Goal: Task Accomplishment & Management: Manage account settings

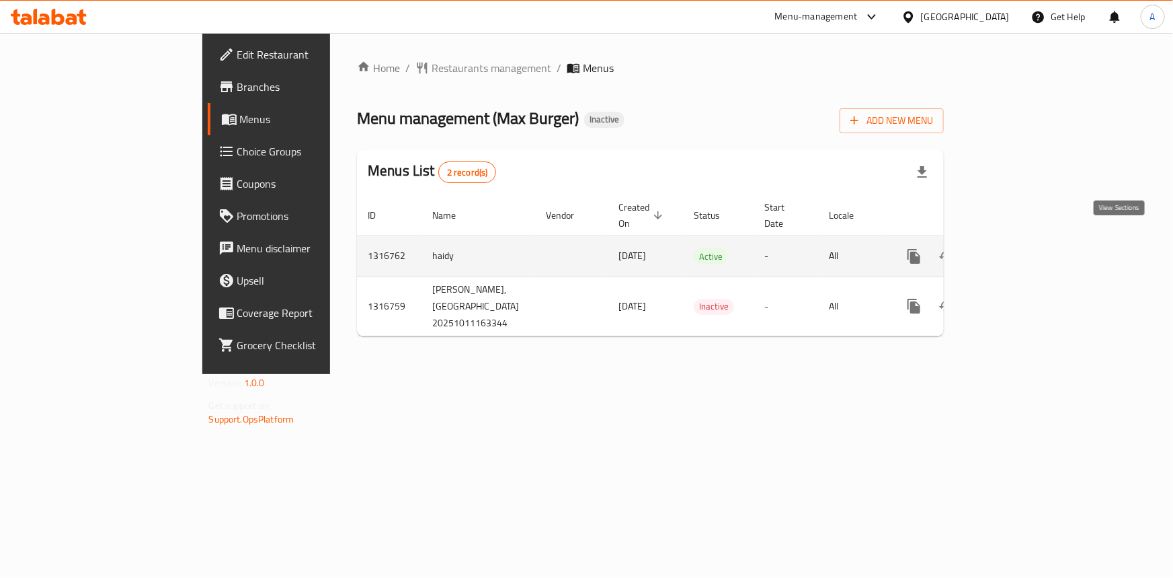
click at [1019, 248] on icon "enhanced table" at bounding box center [1011, 256] width 16 height 16
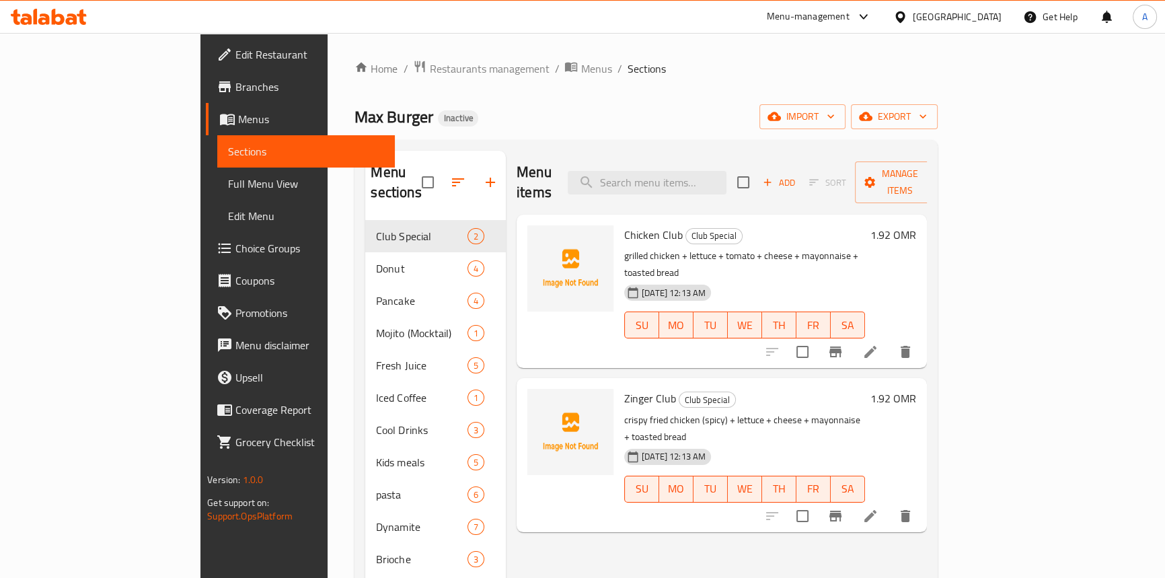
click at [217, 171] on link "Full Menu View" at bounding box center [306, 183] width 178 height 32
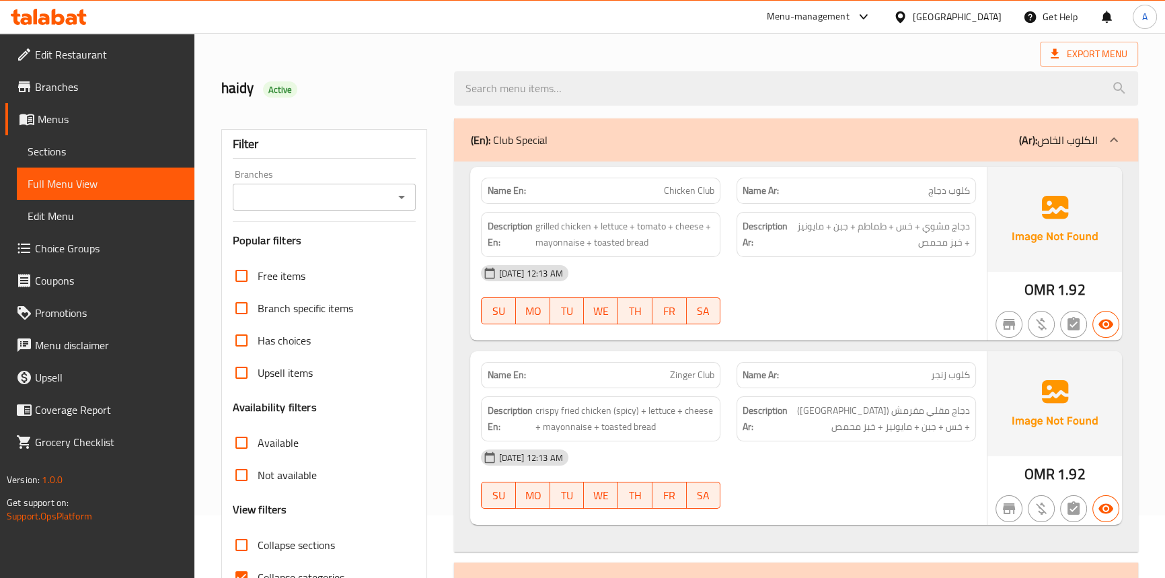
scroll to position [122, 0]
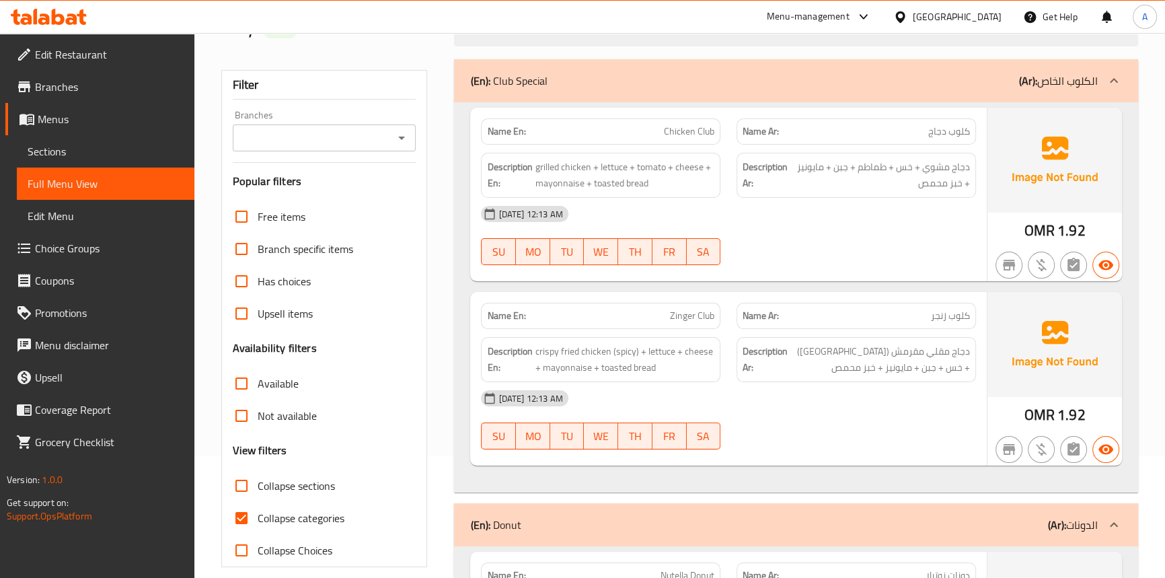
click at [242, 515] on input "Collapse categories" at bounding box center [241, 518] width 32 height 32
checkbox input "false"
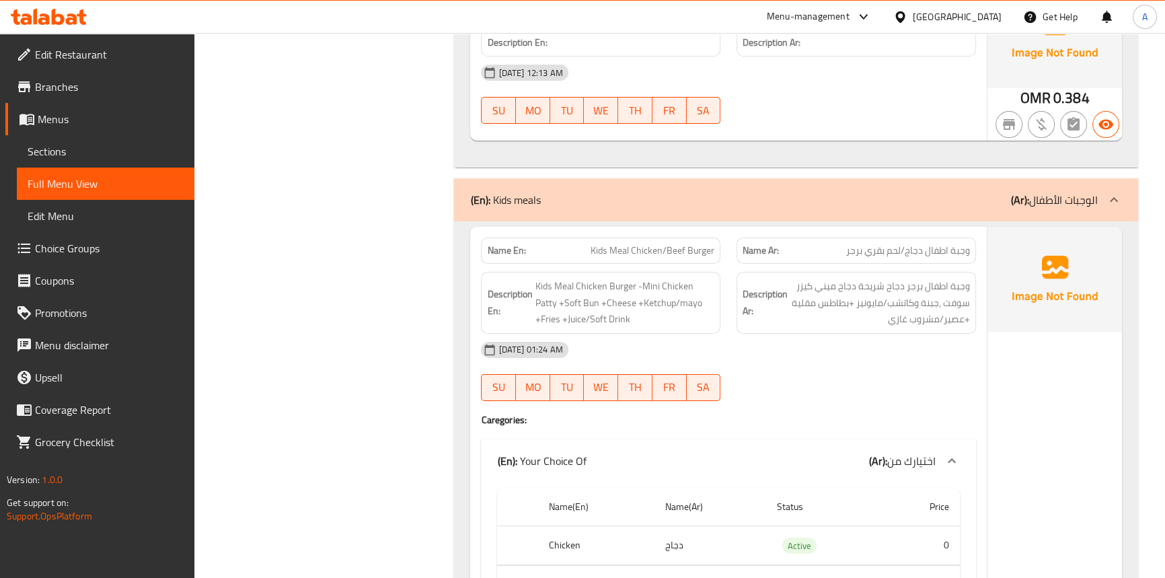
scroll to position [6491, 0]
click at [601, 243] on span "Kids Meal Chicken/Beef Burger" at bounding box center [652, 250] width 124 height 14
drag, startPoint x: 601, startPoint y: 231, endPoint x: 613, endPoint y: 229, distance: 11.5
click at [600, 243] on span "Kids Meal Chicken/Beef Burger" at bounding box center [652, 250] width 124 height 14
click at [615, 243] on span "Kids Meal Chicken/Beef Burger" at bounding box center [652, 250] width 124 height 14
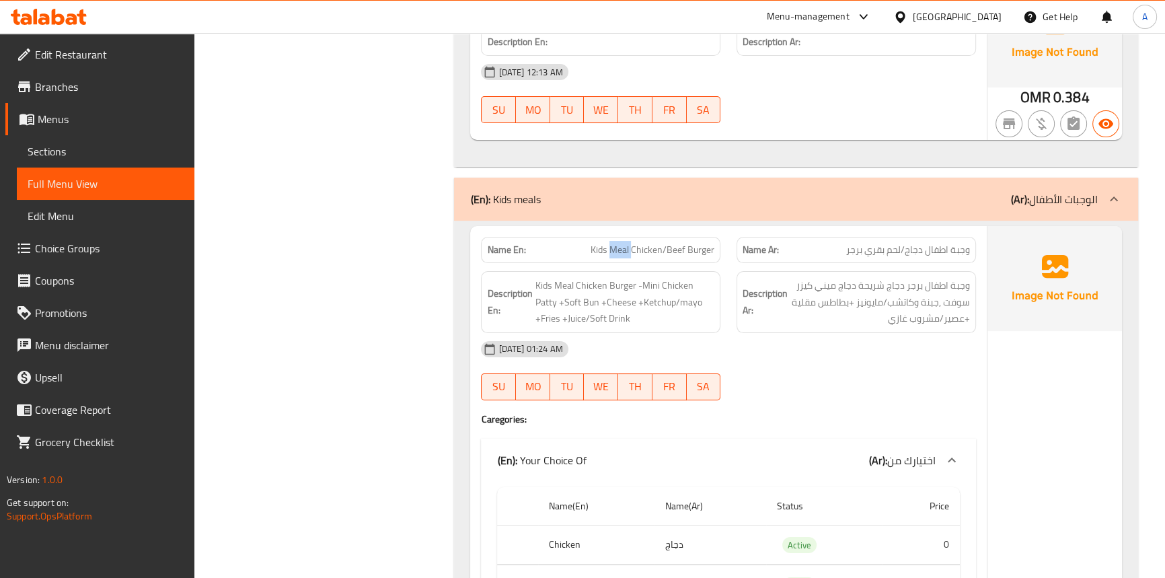
click at [615, 243] on span "Kids Meal Chicken/Beef Burger" at bounding box center [652, 250] width 124 height 14
click at [678, 243] on span "Kids Meal Chicken/Beef Burger" at bounding box center [652, 250] width 124 height 14
click at [958, 243] on span "وجبة اطفال دجاج/لحم بقري برجر" at bounding box center [908, 250] width 124 height 14
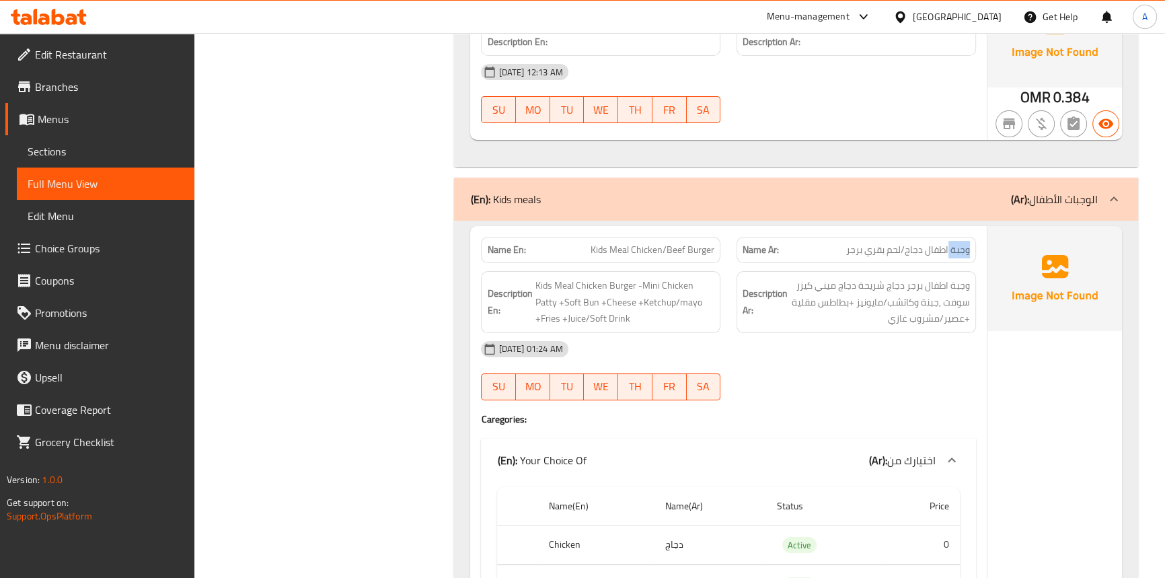
click at [958, 243] on span "وجبة اطفال دجاج/لحم بقري برجر" at bounding box center [908, 250] width 124 height 14
click at [934, 237] on div "Name Ar: وجبة اطفال دجاج/لحم بقري برجر" at bounding box center [855, 250] width 239 height 26
click at [919, 243] on span "وجبة اطفال دجاج/لحم بقري برجر" at bounding box center [908, 250] width 124 height 14
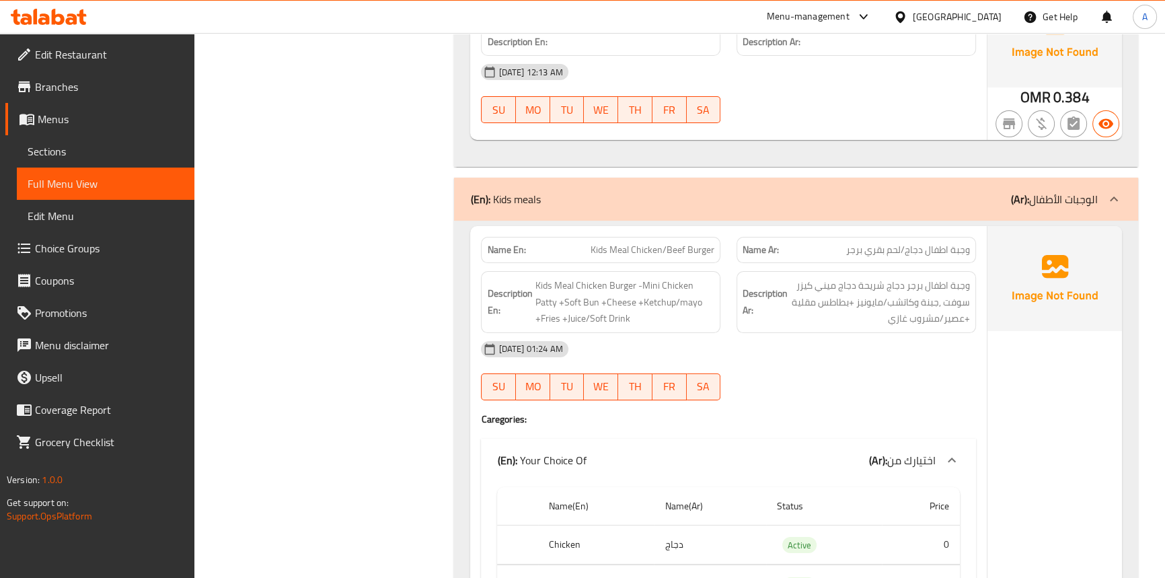
click at [902, 243] on span "وجبة اطفال دجاج/لحم بقري برجر" at bounding box center [908, 250] width 124 height 14
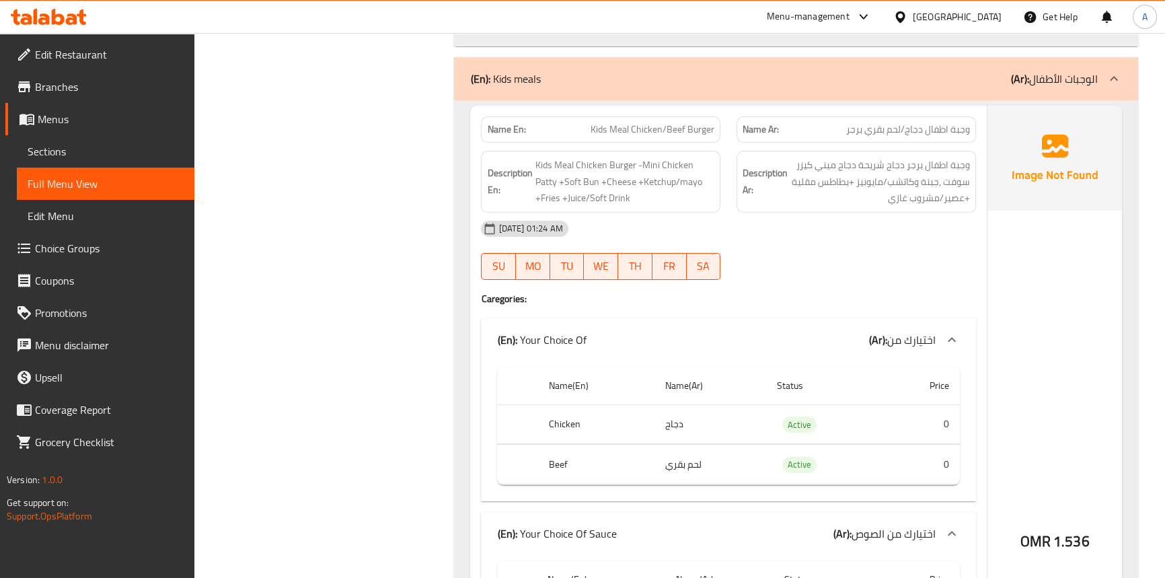
scroll to position [6781, 0]
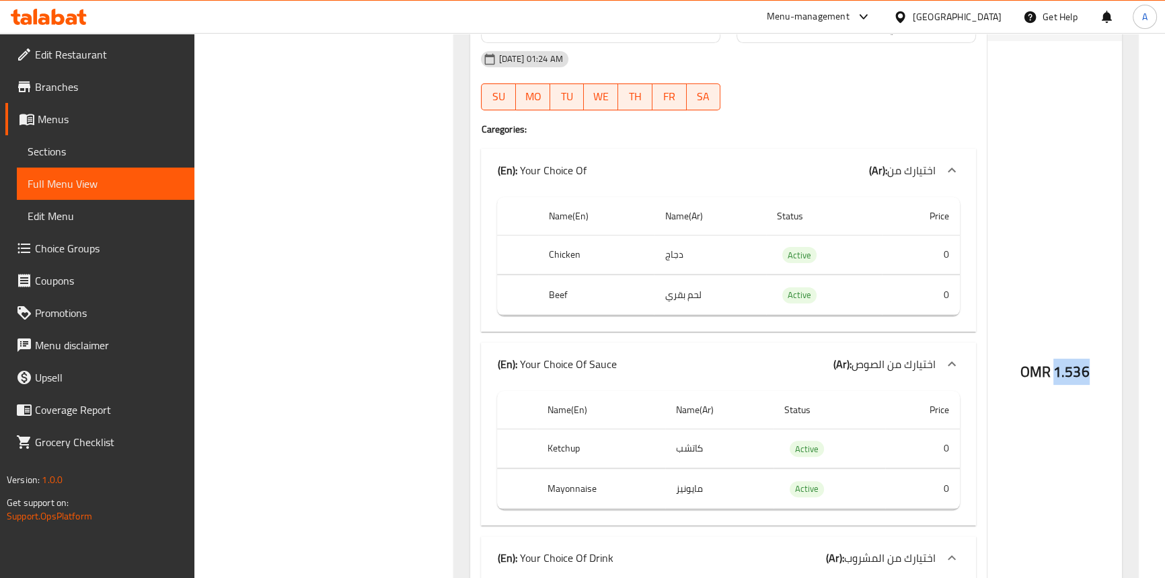
click at [535, 162] on p "(En): Your Choice Of" at bounding box center [541, 170] width 89 height 16
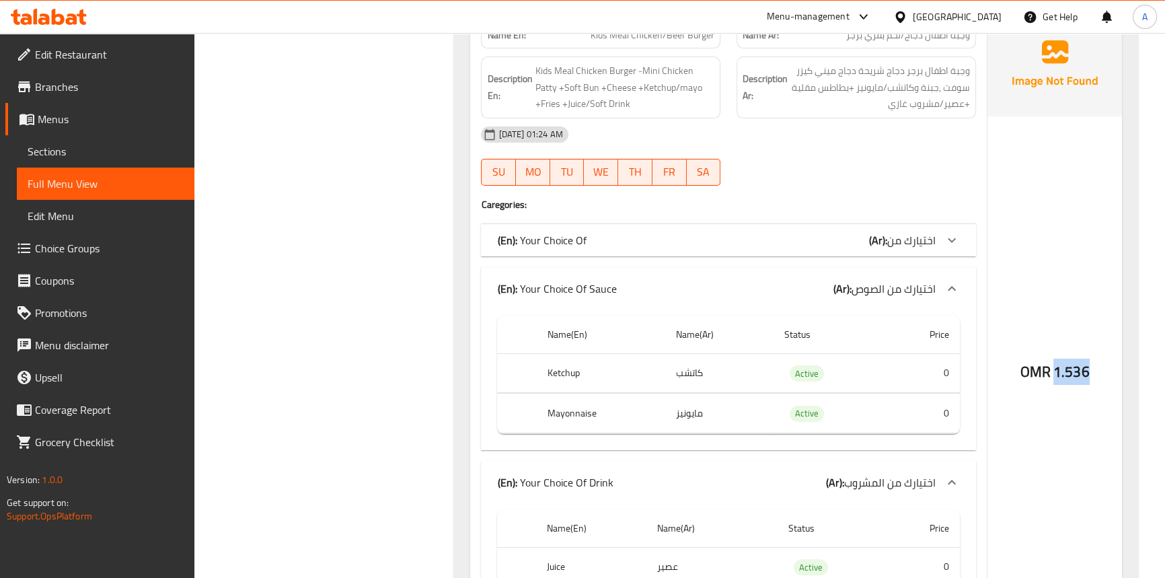
click at [550, 280] on p "(En): Your Choice Of Sauce" at bounding box center [556, 288] width 119 height 16
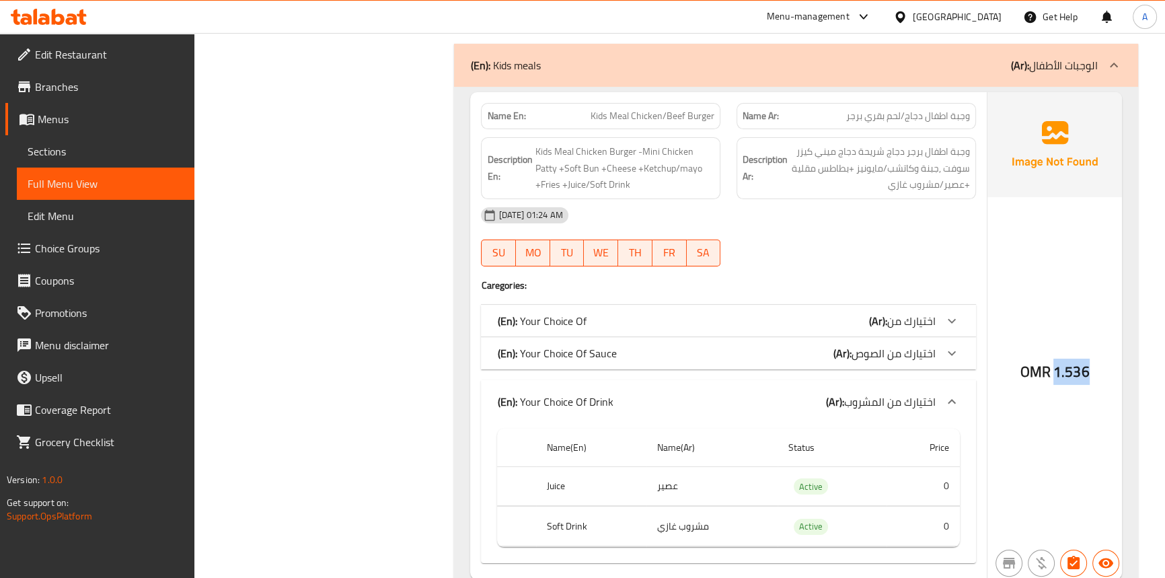
click at [553, 393] on p "(En): Your Choice Of Drink" at bounding box center [555, 401] width 116 height 16
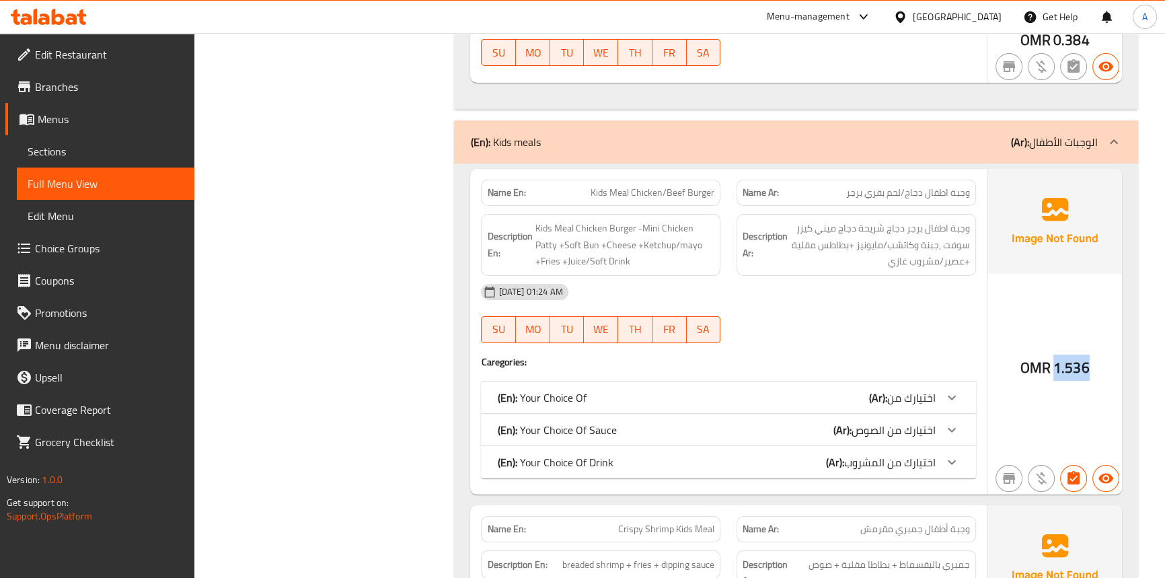
scroll to position [6544, 0]
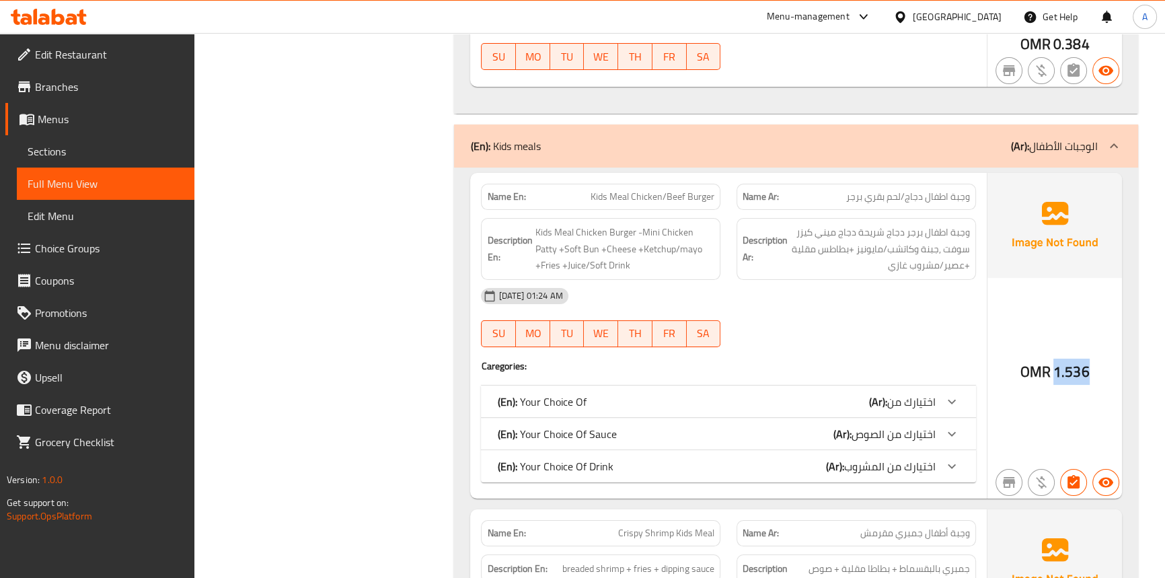
click at [1068, 370] on div "OMR 1.536" at bounding box center [1054, 335] width 134 height 325
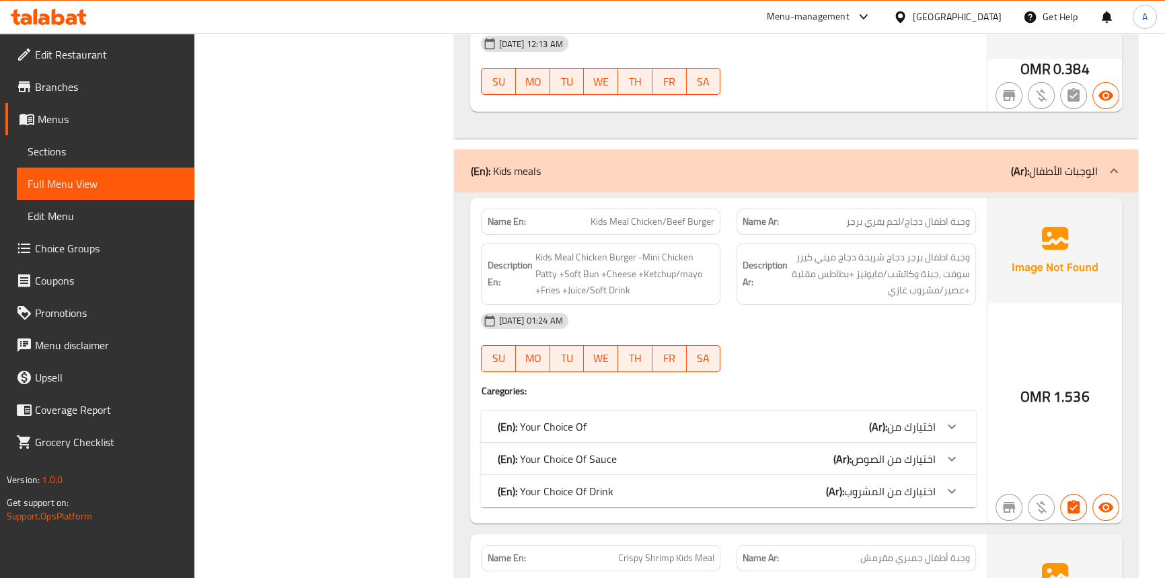
scroll to position [6675, 0]
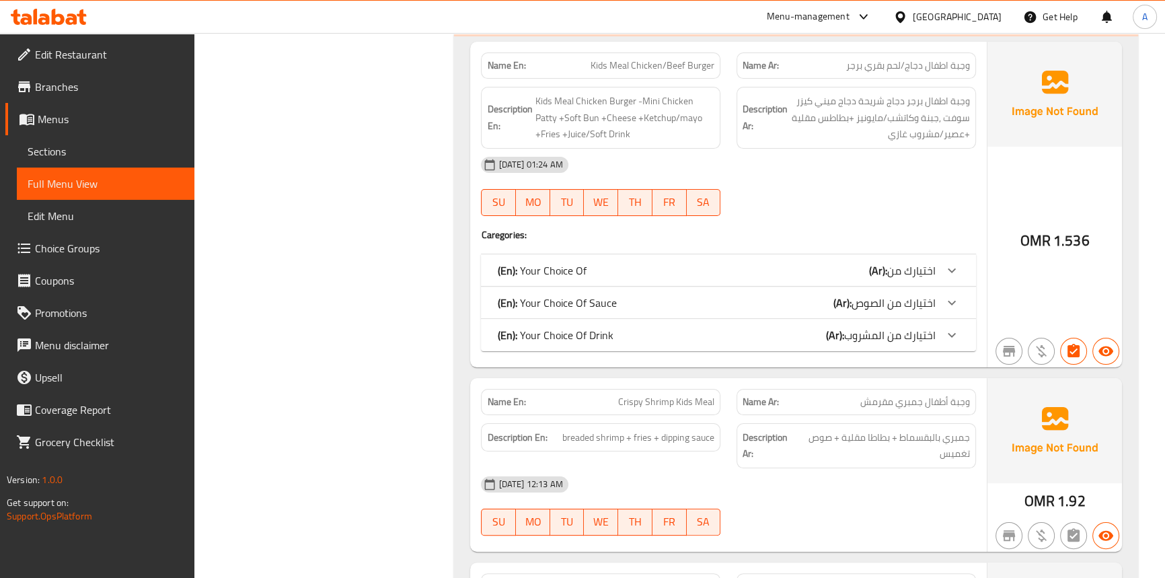
click at [822, 174] on div "12-10-2025 01:24 AM SU MO TU WE TH FR SA" at bounding box center [728, 186] width 510 height 75
drag, startPoint x: 598, startPoint y: 313, endPoint x: 599, endPoint y: 300, distance: 12.8
click at [598, 327] on p "(En): Your Choice Of Drink" at bounding box center [555, 335] width 116 height 16
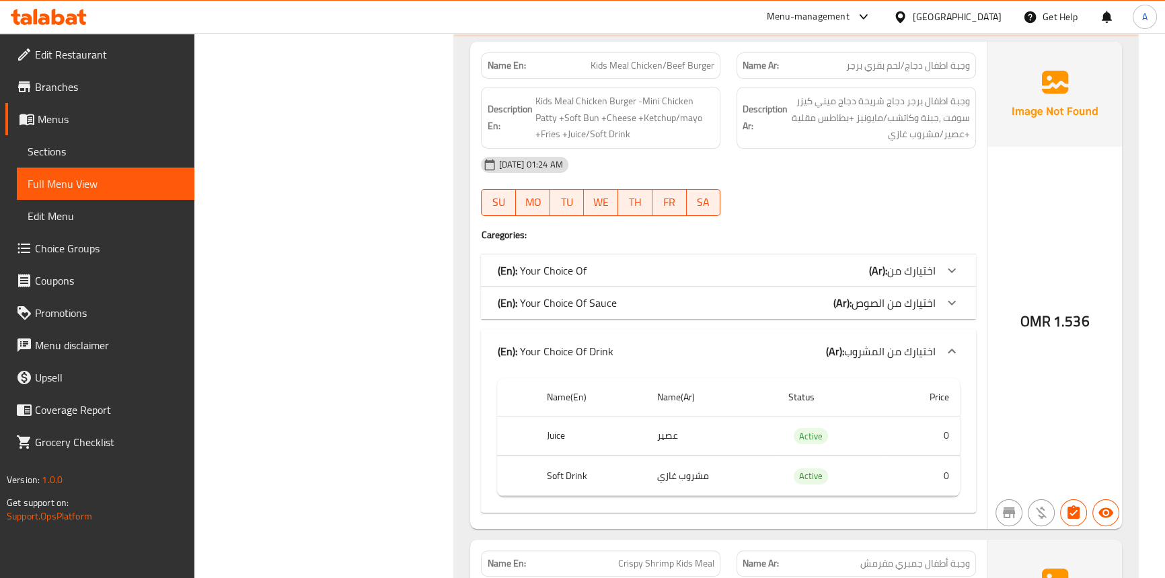
click at [594, 290] on div "(En): Your Choice Of Sauce (Ar): اختيارك من الصوص" at bounding box center [728, 302] width 494 height 32
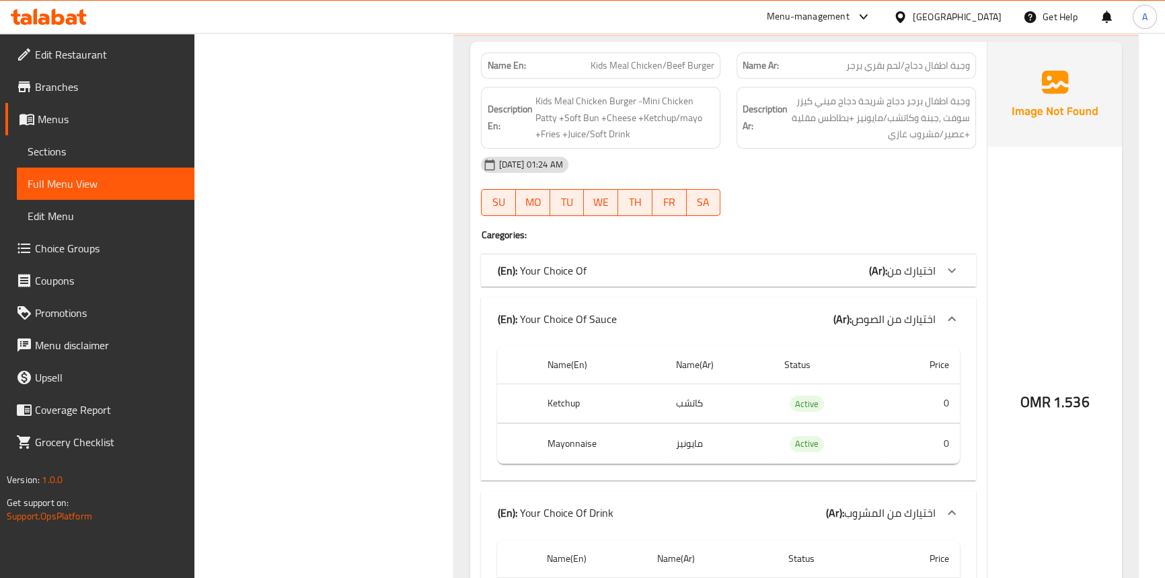
click at [600, 262] on div "(En): Your Choice Of (Ar): اختيارك من" at bounding box center [716, 270] width 438 height 16
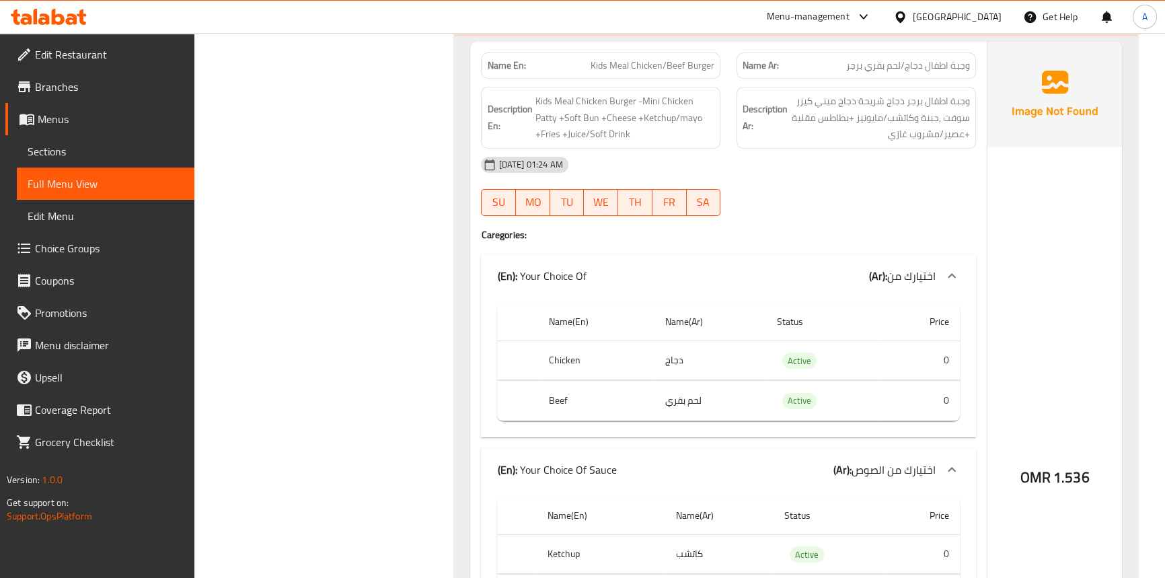
scroll to position [6614, 0]
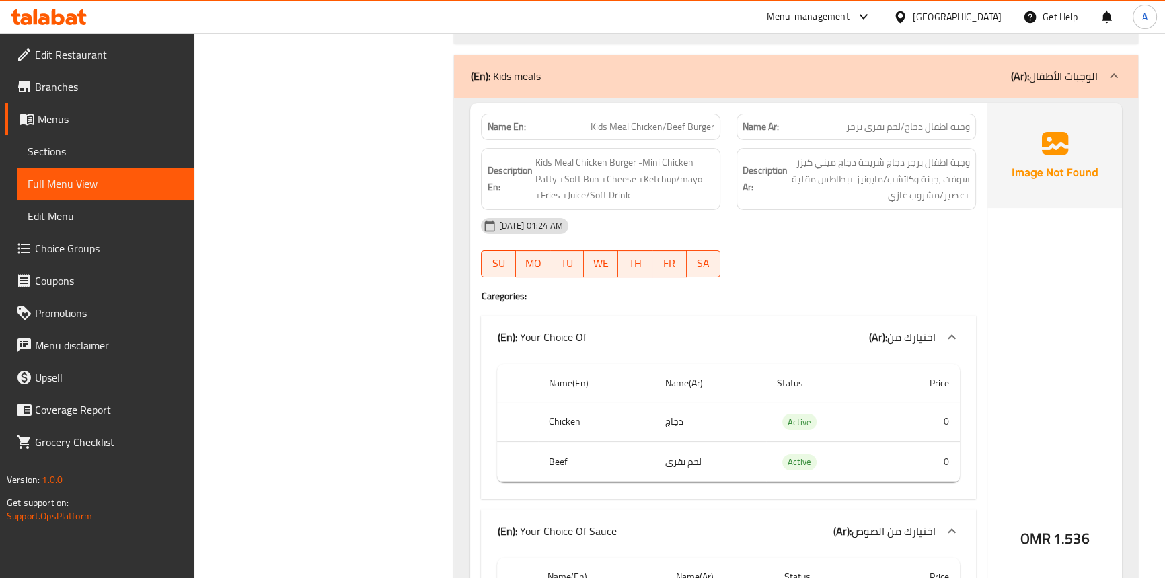
click at [622, 120] on span "Kids Meal Chicken/Beef Burger" at bounding box center [652, 127] width 124 height 14
click at [592, 120] on span "Kids Meal Chicken/Beef Burger" at bounding box center [652, 127] width 124 height 14
click at [643, 120] on span "Kids Meal Chicken/Beef Burger" at bounding box center [652, 127] width 124 height 14
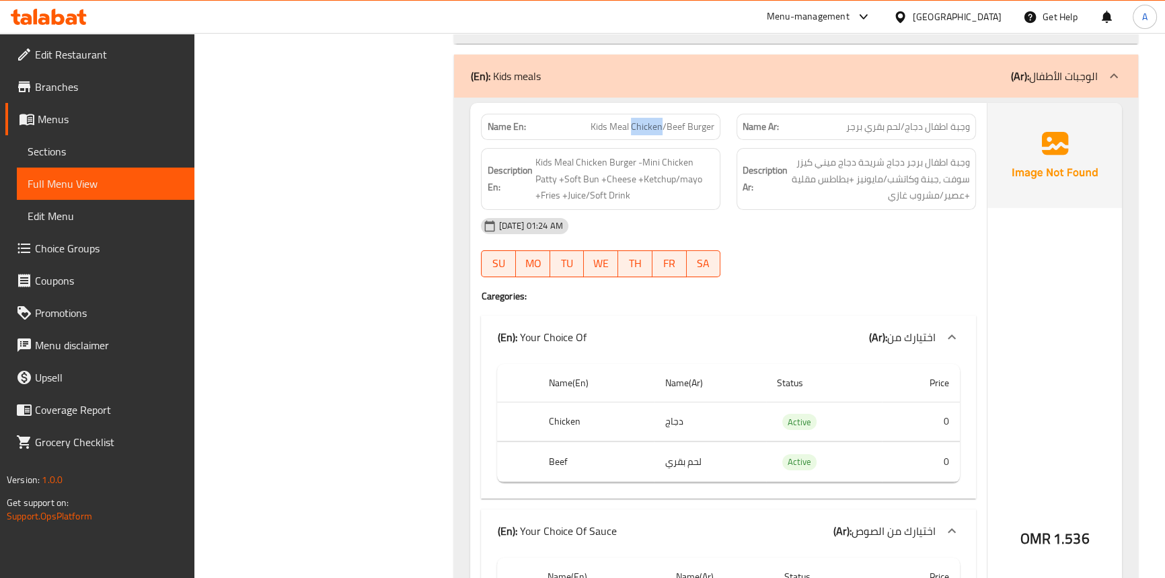
click at [643, 120] on span "Kids Meal Chicken/Beef Burger" at bounding box center [652, 127] width 124 height 14
click at [671, 120] on span "Kids Meal Chicken/Beef Burger" at bounding box center [652, 127] width 124 height 14
click at [689, 120] on span "Kids Meal Chicken/Beef Burger" at bounding box center [652, 127] width 124 height 14
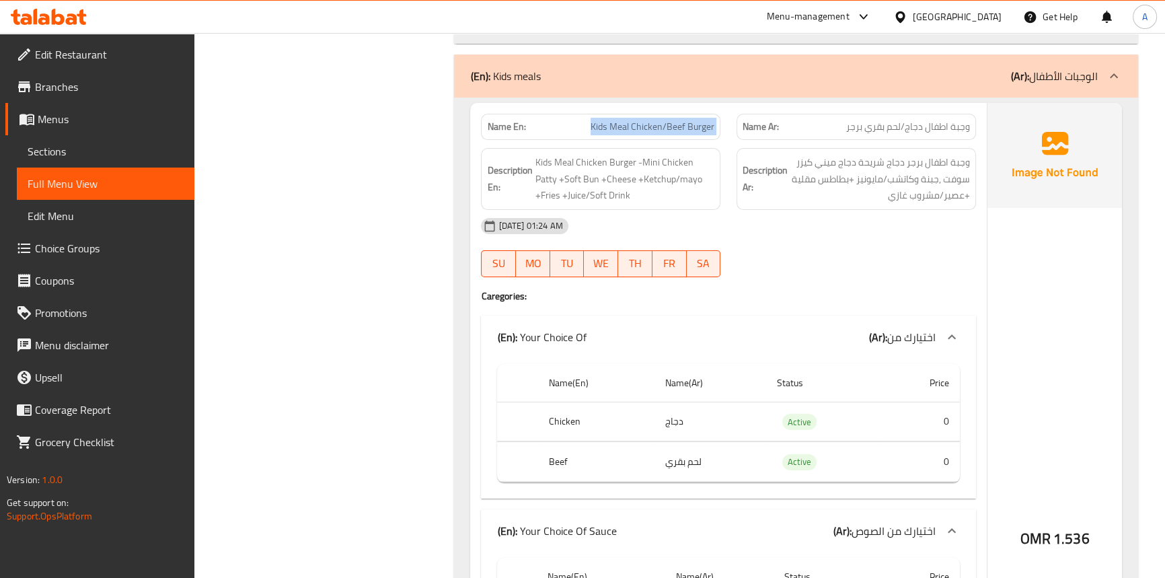
click at [689, 120] on span "Kids Meal Chicken/Beef Burger" at bounding box center [652, 127] width 124 height 14
click at [563, 154] on span "Kids Meal Chicken Burger -Mini Chicken Patty +Soft Bun +Cheese +Ketchup/mayo +F…" at bounding box center [625, 179] width 180 height 50
click at [542, 154] on span "Kids Meal Chicken Burger -Mini Chicken Patty +Soft Bun +Cheese +Ketchup/mayo +F…" at bounding box center [625, 179] width 180 height 50
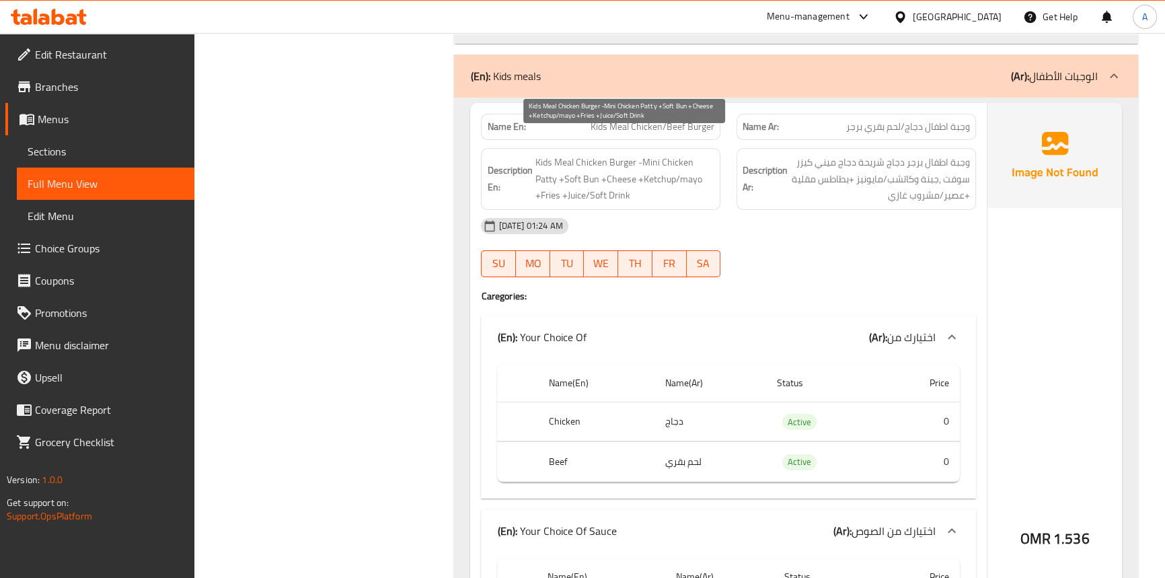
click at [624, 154] on span "Kids Meal Chicken Burger -Mini Chicken Patty +Soft Bun +Cheese +Ketchup/mayo +F…" at bounding box center [625, 179] width 180 height 50
click at [598, 154] on span "Kids Meal Chicken Burger -Mini Chicken Patty +Soft Bun +Cheese +Ketchup/mayo +F…" at bounding box center [625, 179] width 180 height 50
click at [704, 154] on span "Kids Meal Chicken Burger -Mini Chicken Patty +Soft Bun +Cheese +Ketchup/mayo +F…" at bounding box center [625, 179] width 180 height 50
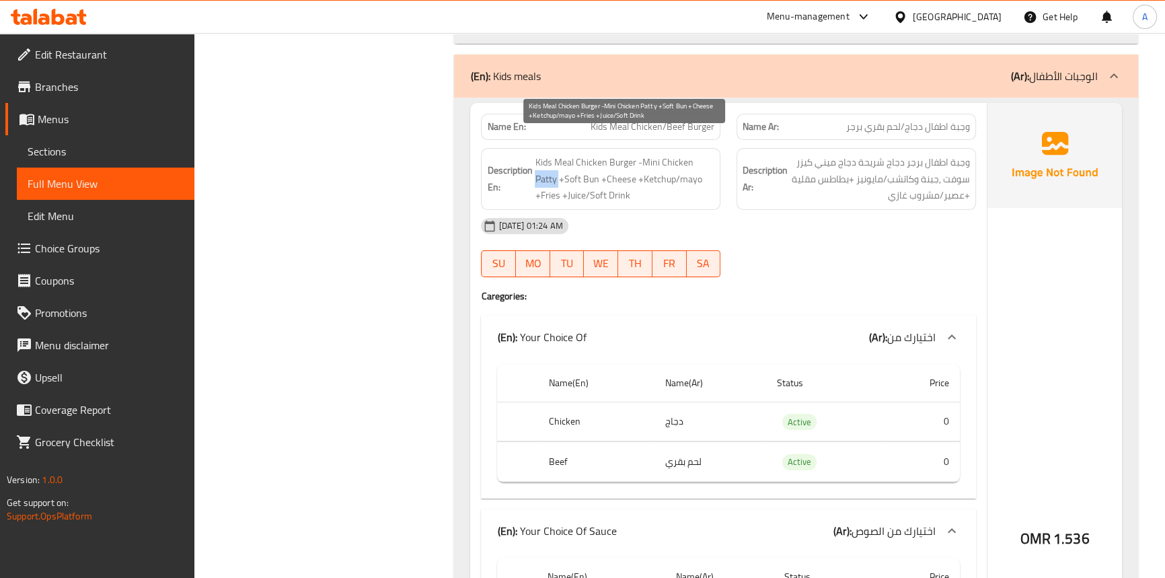
click at [704, 154] on span "Kids Meal Chicken Burger -Mini Chicken Patty +Soft Bun +Cheese +Ketchup/mayo +F…" at bounding box center [625, 179] width 180 height 50
click at [684, 154] on span "Kids Meal Chicken Burger -Mini Chicken Patty +Soft Bun +Cheese +Ketchup/mayo +F…" at bounding box center [625, 179] width 180 height 50
click at [655, 154] on span "Kids Meal Chicken Burger -Mini Chicken Patty +Soft Bun +Cheese +Ketchup/mayo +F…" at bounding box center [625, 179] width 180 height 50
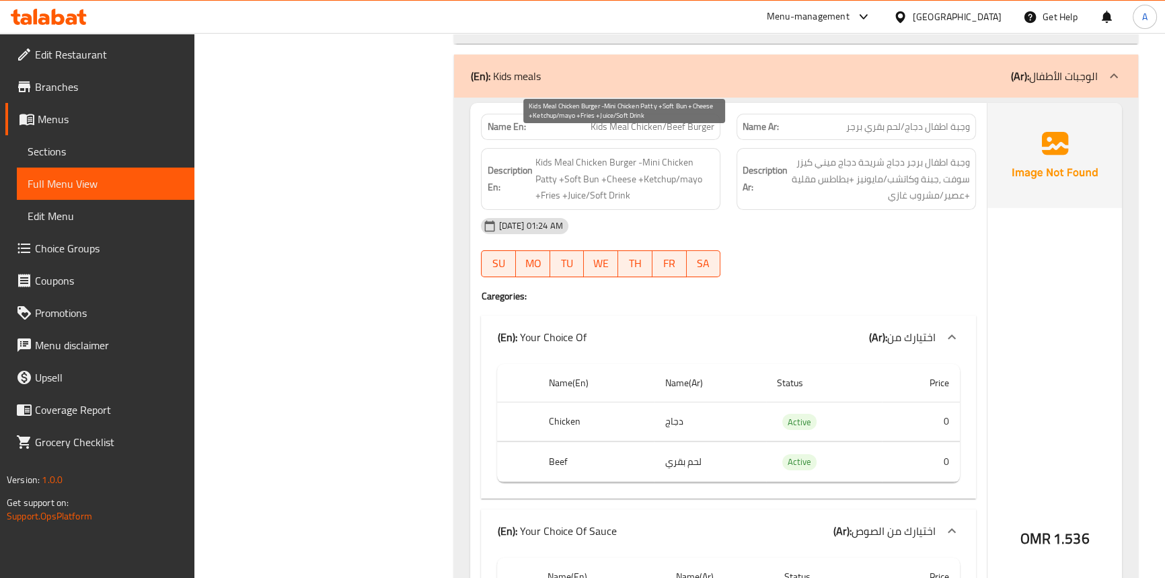
click at [565, 157] on span "Kids Meal Chicken Burger -Mini Chicken Patty +Soft Bun +Cheese +Ketchup/mayo +F…" at bounding box center [625, 179] width 180 height 50
click at [537, 155] on span "Kids Meal Chicken Burger -Mini Chicken Patty +Soft Bun +Cheese +Ketchup/mayo +F…" at bounding box center [625, 179] width 180 height 50
click at [587, 160] on span "Kids Meal Chicken Burger -Mini Chicken Patty +Soft Bun +Cheese +Ketchup/mayo +F…" at bounding box center [625, 179] width 180 height 50
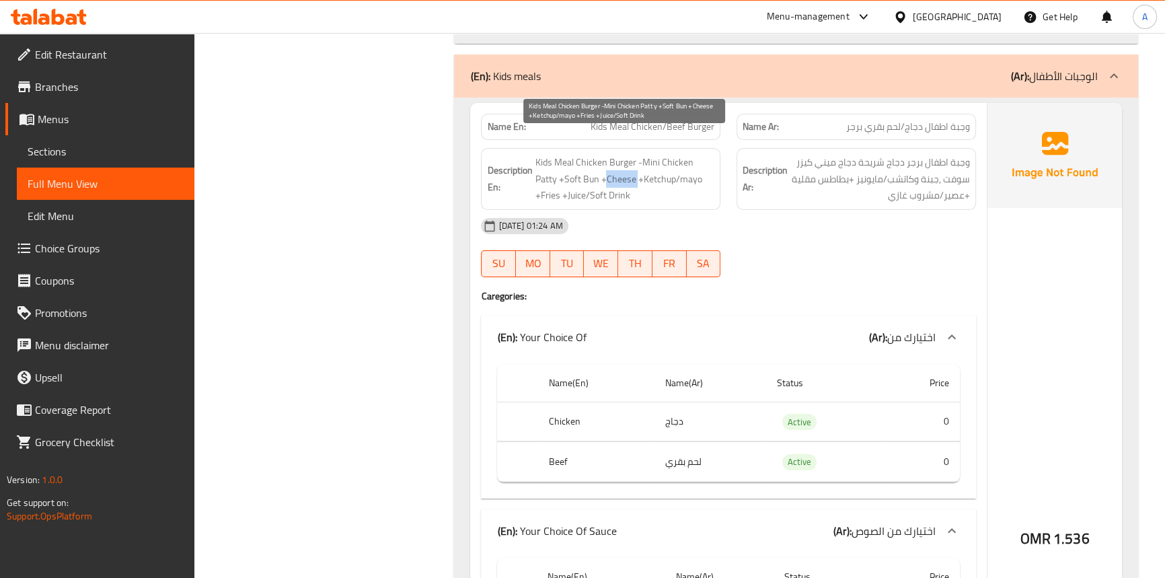
click at [587, 160] on span "Kids Meal Chicken Burger -Mini Chicken Patty +Soft Bun +Cheese +Ketchup/mayo +F…" at bounding box center [625, 179] width 180 height 50
click at [629, 157] on span "Kids Meal Chicken Burger -Mini Chicken Patty +Soft Bun +Cheese +Ketchup/mayo +F…" at bounding box center [625, 179] width 180 height 50
click at [667, 160] on span "Kids Meal Chicken Burger -Mini Chicken Patty +Soft Bun +Cheese +Ketchup/mayo +F…" at bounding box center [625, 179] width 180 height 50
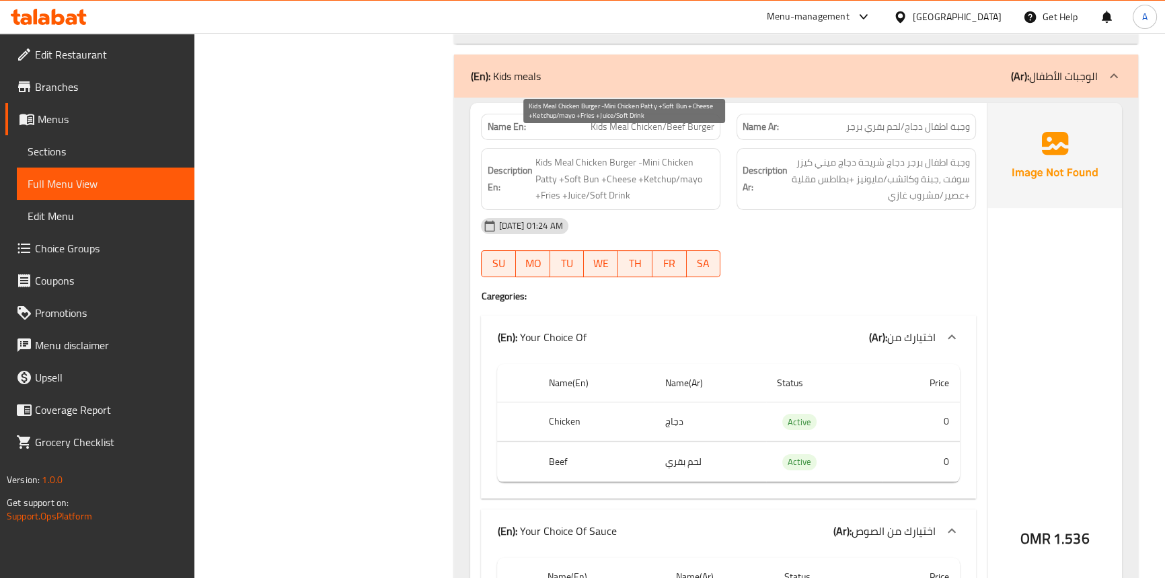
click at [701, 154] on span "Kids Meal Chicken Burger -Mini Chicken Patty +Soft Bun +Cheese +Ketchup/mayo +F…" at bounding box center [625, 179] width 180 height 50
click at [548, 175] on span "Kids Meal Chicken Burger -Mini Chicken Patty +Soft Bun +Cheese +Ketchup/mayo +F…" at bounding box center [625, 179] width 180 height 50
click at [573, 171] on span "Kids Meal Chicken Burger -Mini Chicken Patty +Soft Bun +Cheese +Ketchup/mayo +F…" at bounding box center [625, 179] width 180 height 50
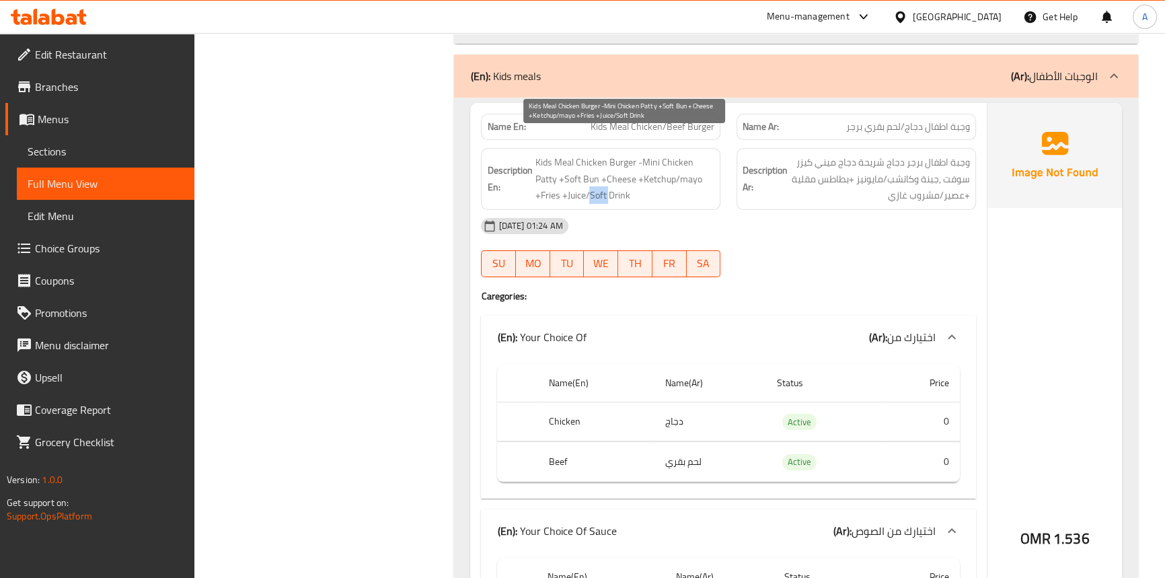
click at [573, 171] on span "Kids Meal Chicken Burger -Mini Chicken Patty +Soft Bun +Cheese +Ketchup/mayo +F…" at bounding box center [625, 179] width 180 height 50
drag, startPoint x: 545, startPoint y: 401, endPoint x: 709, endPoint y: 406, distance: 163.5
click at [709, 406] on tr "Chicken دجاج Active 0" at bounding box center [728, 421] width 462 height 40
drag, startPoint x: 539, startPoint y: 438, endPoint x: 582, endPoint y: 438, distance: 43.0
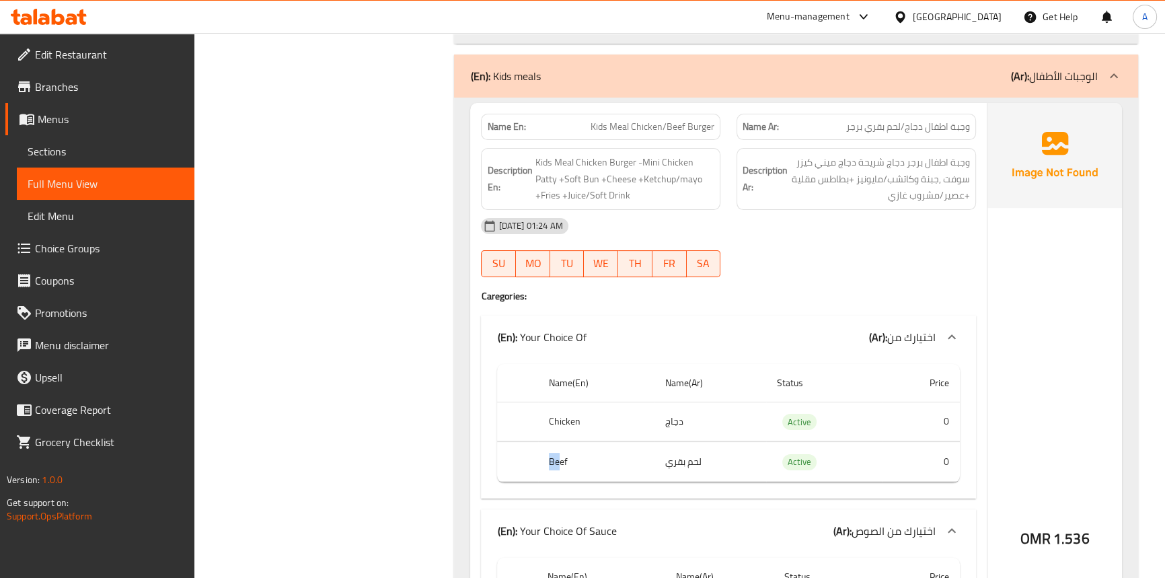
click at [564, 442] on th "Beef" at bounding box center [596, 462] width 116 height 40
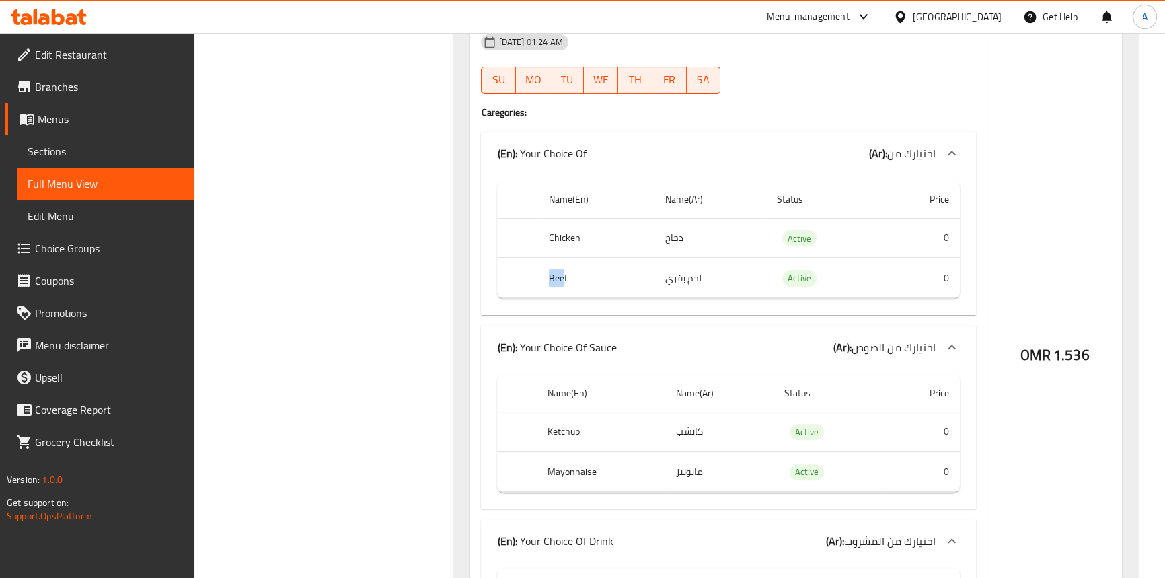
scroll to position [6675, 0]
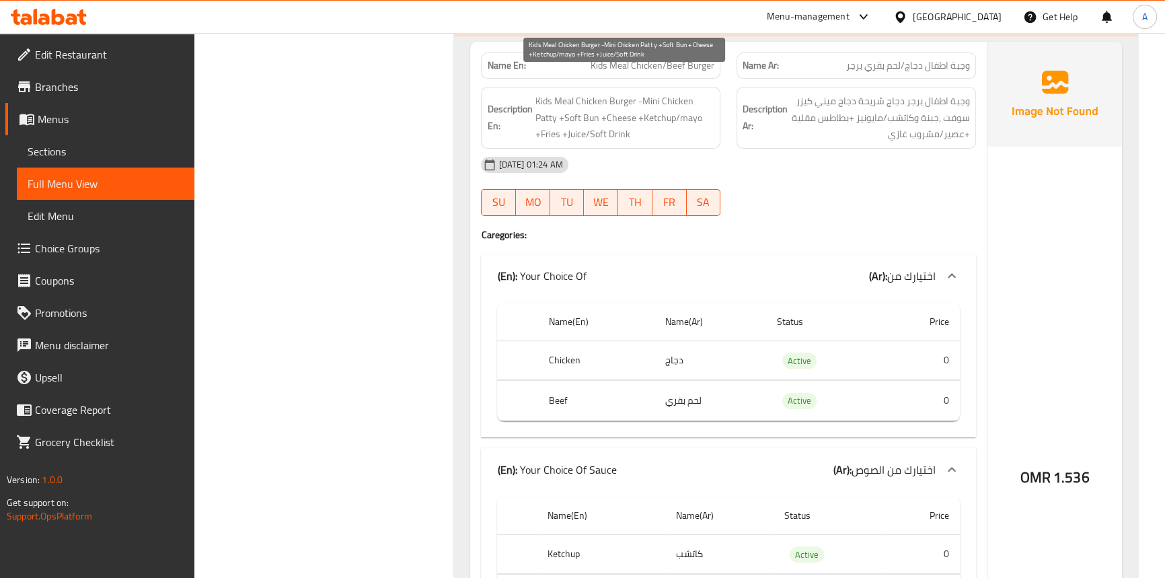
click at [625, 96] on span "Kids Meal Chicken Burger -Mini Chicken Patty +Soft Bun +Cheese +Ketchup/mayo +F…" at bounding box center [625, 118] width 180 height 50
click at [662, 98] on span "Kids Meal Chicken Burger -Mini Chicken Patty +Soft Bun +Cheese +Ketchup/mayo +F…" at bounding box center [625, 118] width 180 height 50
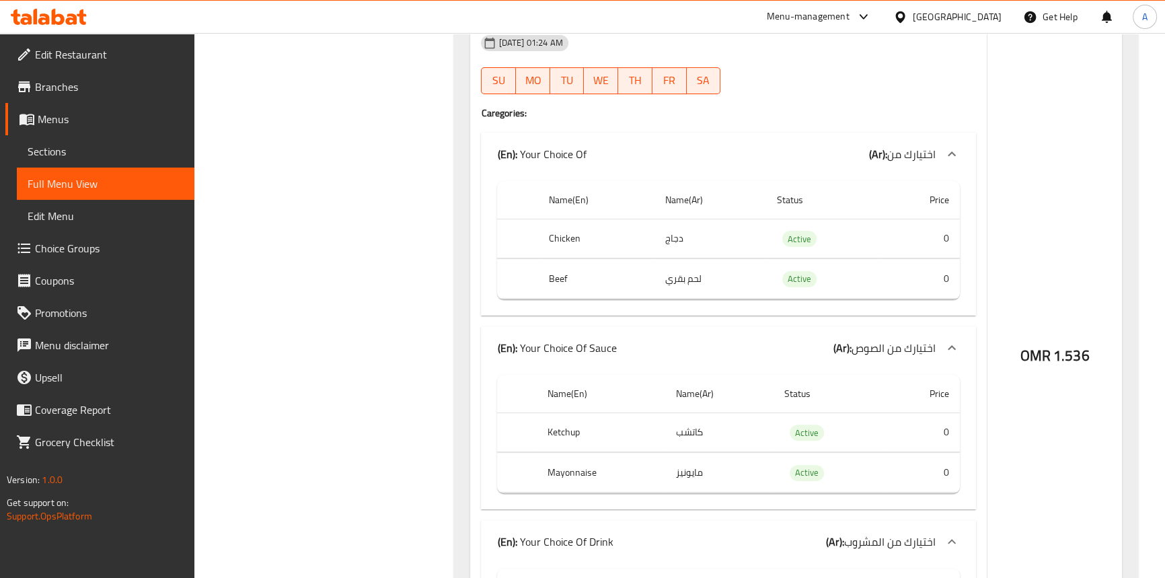
scroll to position [6798, 0]
drag, startPoint x: 535, startPoint y: 420, endPoint x: 647, endPoint y: 417, distance: 112.3
click at [647, 417] on tr "Ketchup كاتشب Active 0" at bounding box center [728, 431] width 462 height 40
drag, startPoint x: 558, startPoint y: 450, endPoint x: 611, endPoint y: 450, distance: 53.1
click at [611, 452] on th "Mayonnaise" at bounding box center [601, 472] width 128 height 40
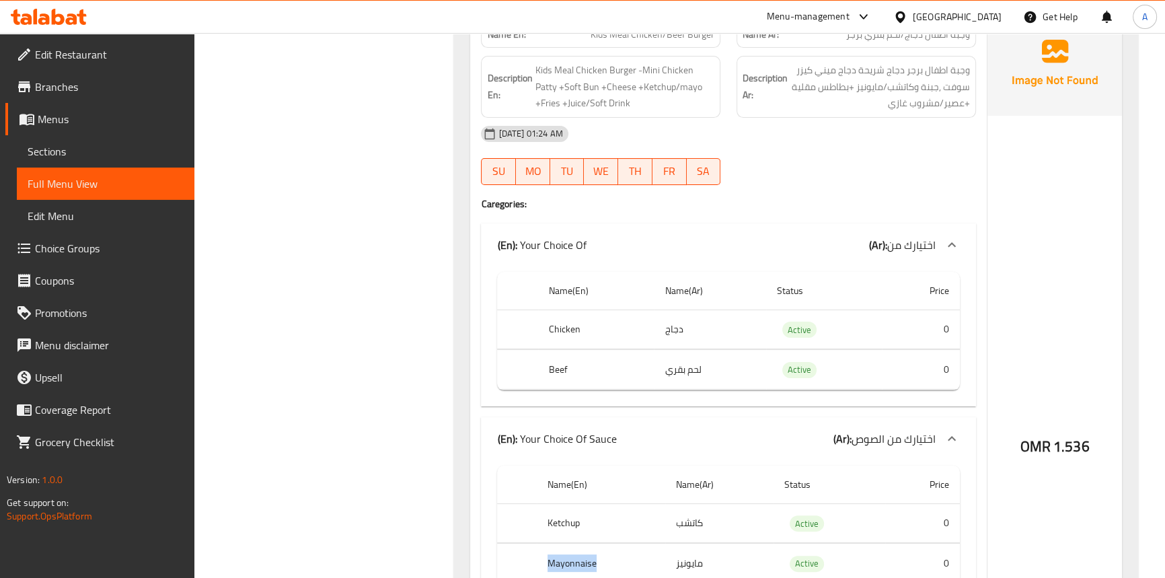
scroll to position [6553, 0]
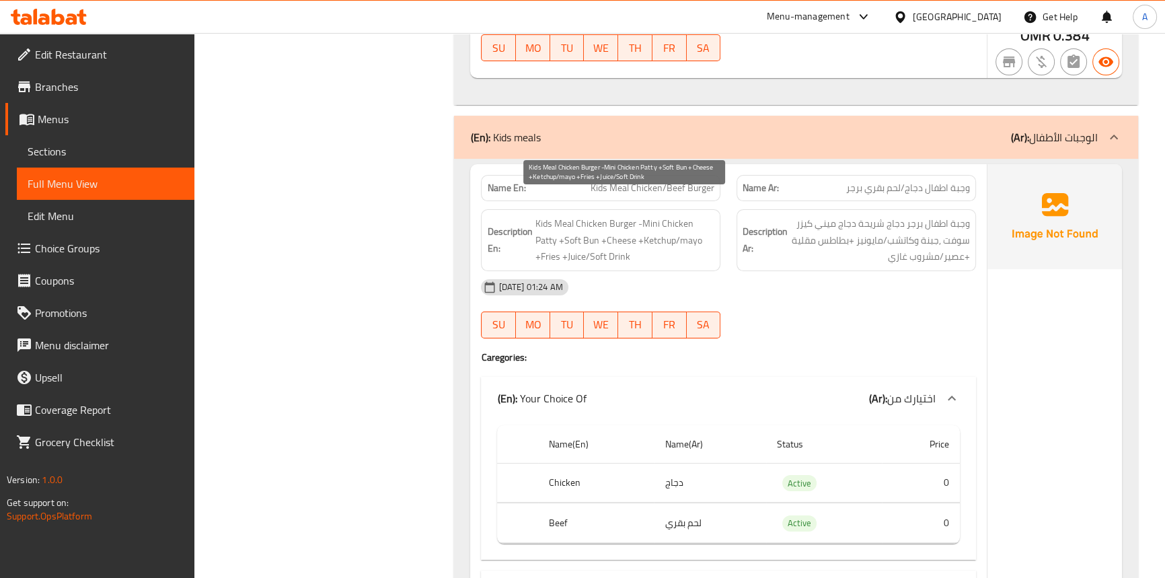
click at [687, 215] on span "Kids Meal Chicken Burger -Mini Chicken Patty +Soft Bun +Cheese +Ketchup/mayo +F…" at bounding box center [625, 240] width 180 height 50
click at [545, 238] on span "Kids Meal Chicken Burger -Mini Chicken Patty +Soft Bun +Cheese +Ketchup/mayo +F…" at bounding box center [625, 240] width 180 height 50
click at [578, 232] on span "Kids Meal Chicken Burger -Mini Chicken Patty +Soft Bun +Cheese +Ketchup/mayo +F…" at bounding box center [625, 240] width 180 height 50
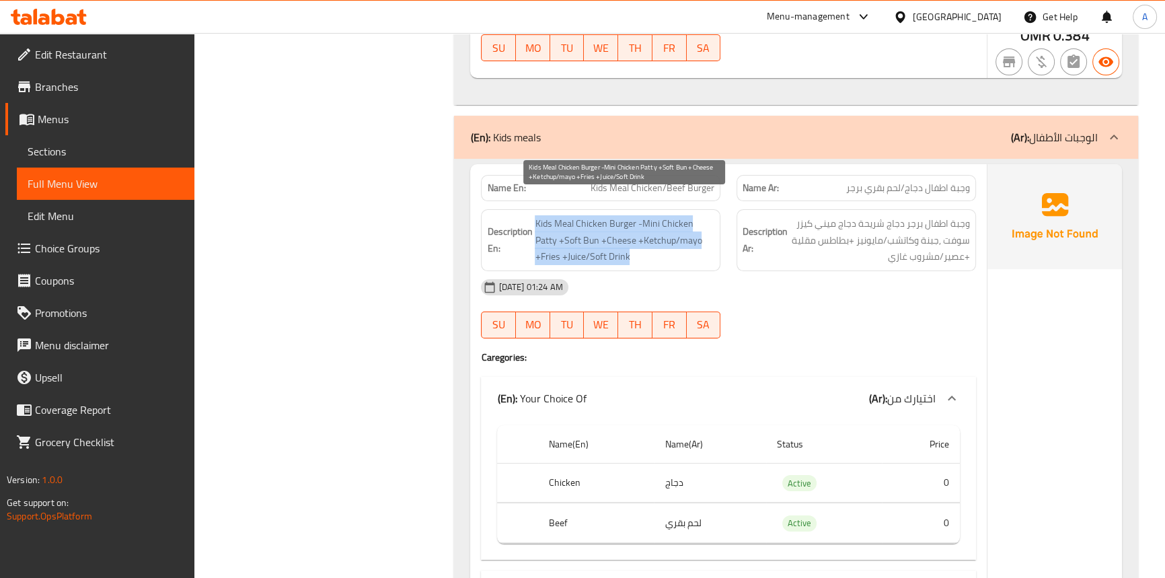
click at [578, 232] on span "Kids Meal Chicken Burger -Mini Chicken Patty +Soft Bun +Cheese +Ketchup/mayo +F…" at bounding box center [625, 240] width 180 height 50
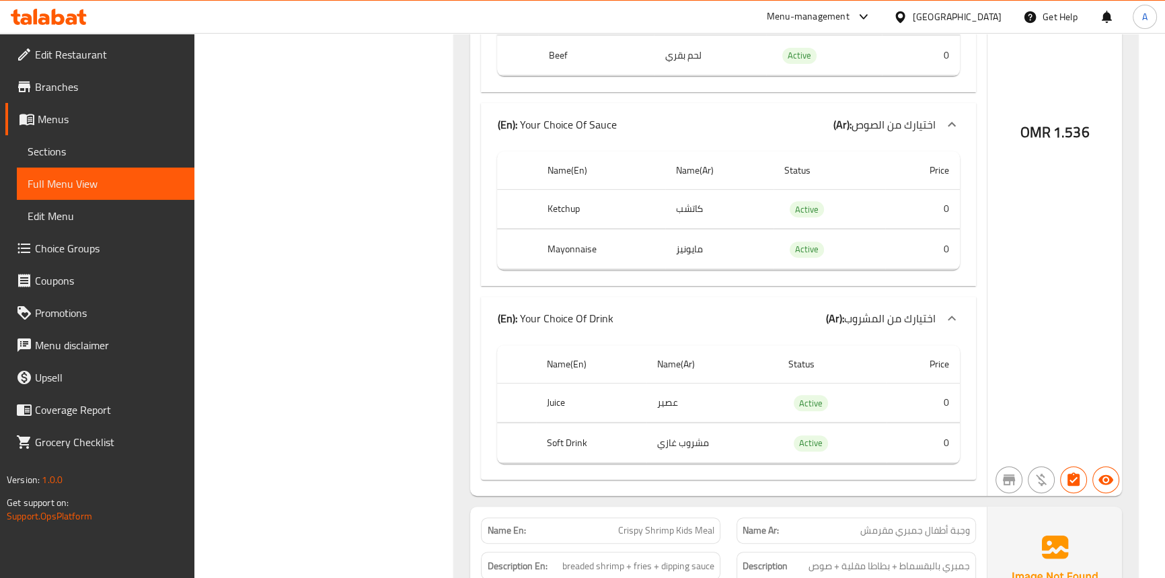
scroll to position [7042, 0]
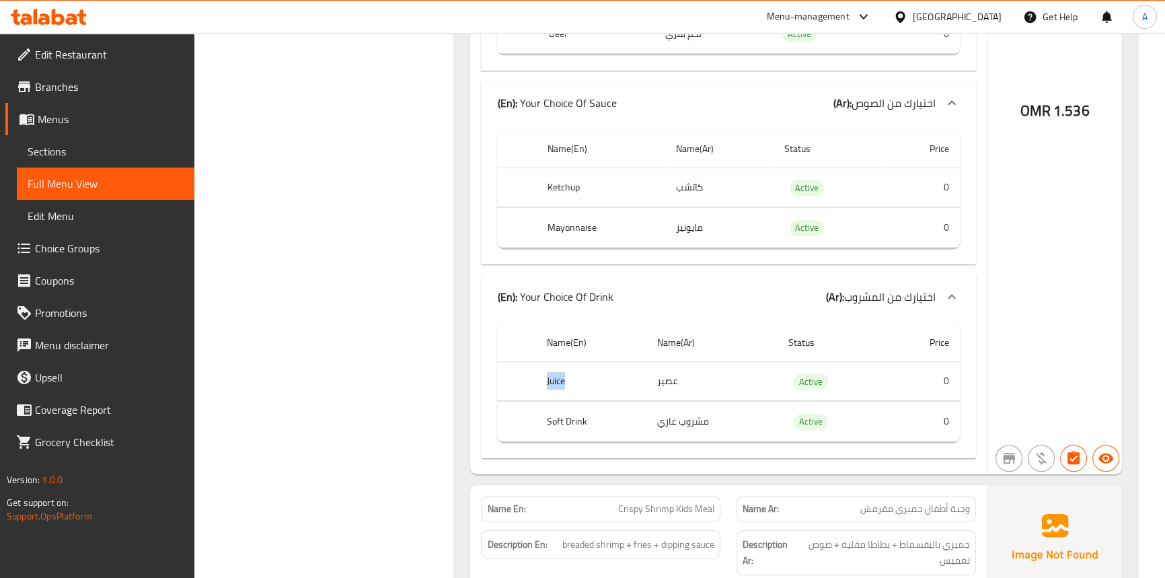
drag, startPoint x: 545, startPoint y: 353, endPoint x: 637, endPoint y: 353, distance: 92.8
click at [637, 361] on tr "Juice عصير Active 0" at bounding box center [728, 381] width 462 height 40
drag, startPoint x: 538, startPoint y: 397, endPoint x: 642, endPoint y: 397, distance: 104.2
click at [642, 401] on th "Soft Drink" at bounding box center [591, 421] width 110 height 40
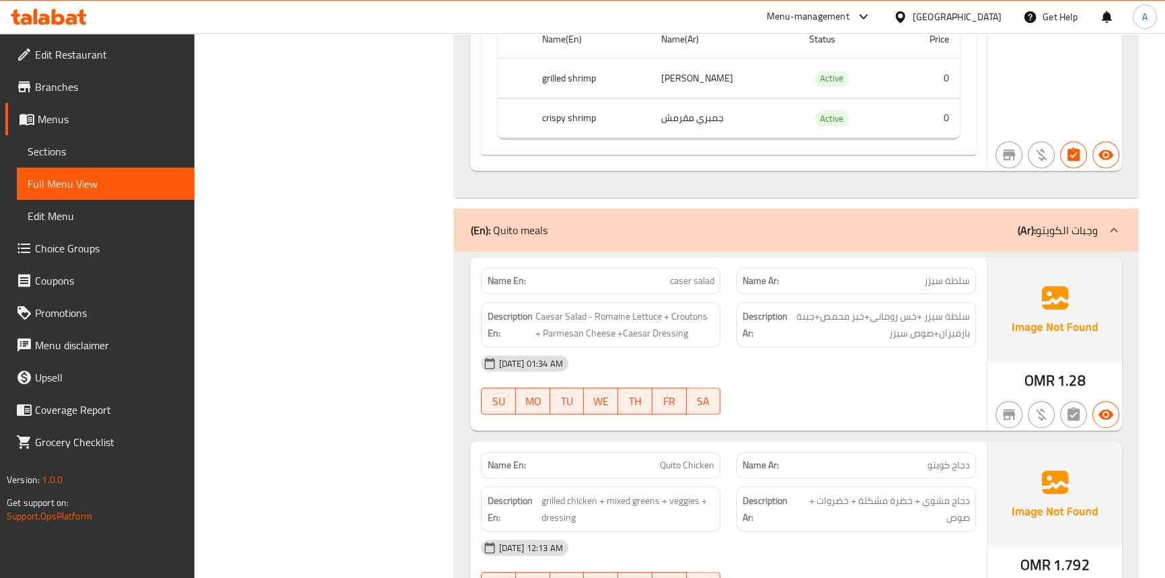
click at [706, 274] on span "caser salad" at bounding box center [692, 281] width 44 height 14
copy span "caser salad"
click at [62, 151] on span "Sections" at bounding box center [106, 151] width 156 height 16
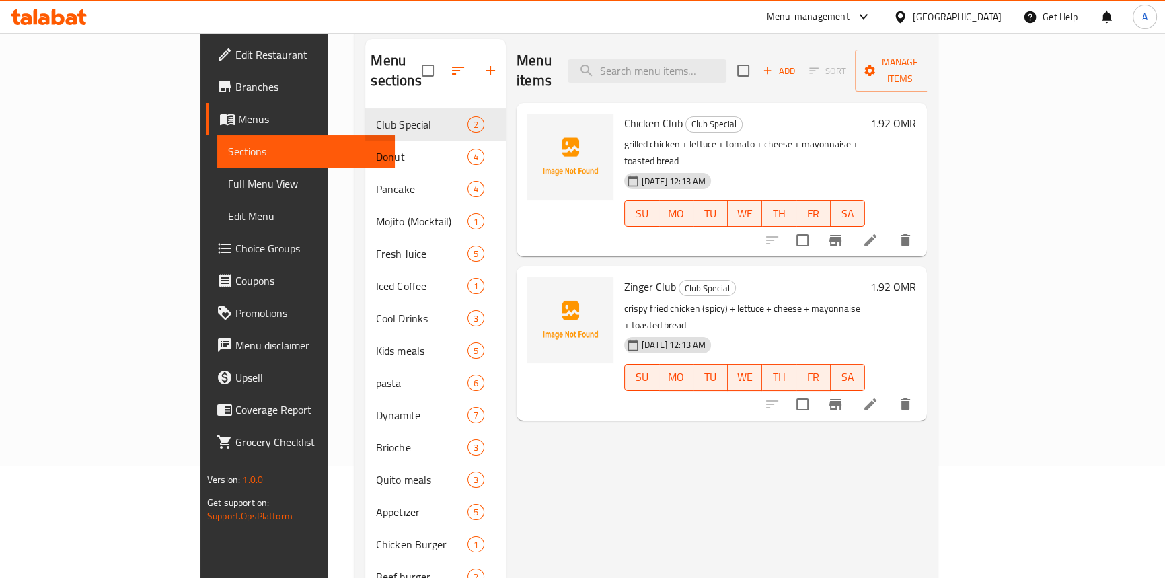
scroll to position [67, 0]
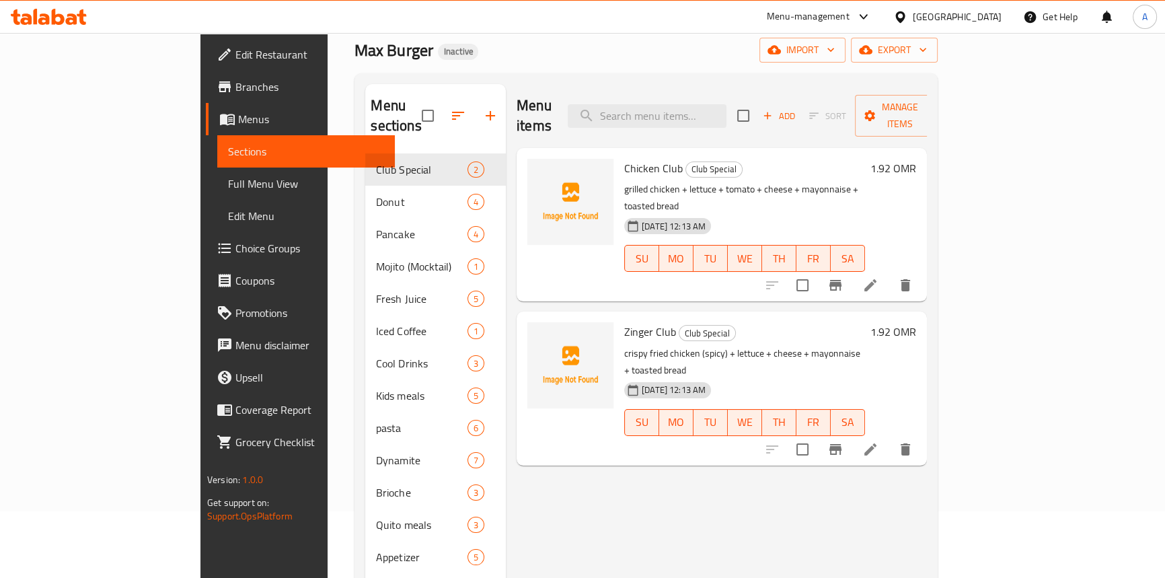
click at [722, 119] on div "Menu items Add Sort Manage items" at bounding box center [721, 116] width 410 height 64
click at [719, 110] on input "search" at bounding box center [646, 116] width 159 height 24
paste input "caser salad"
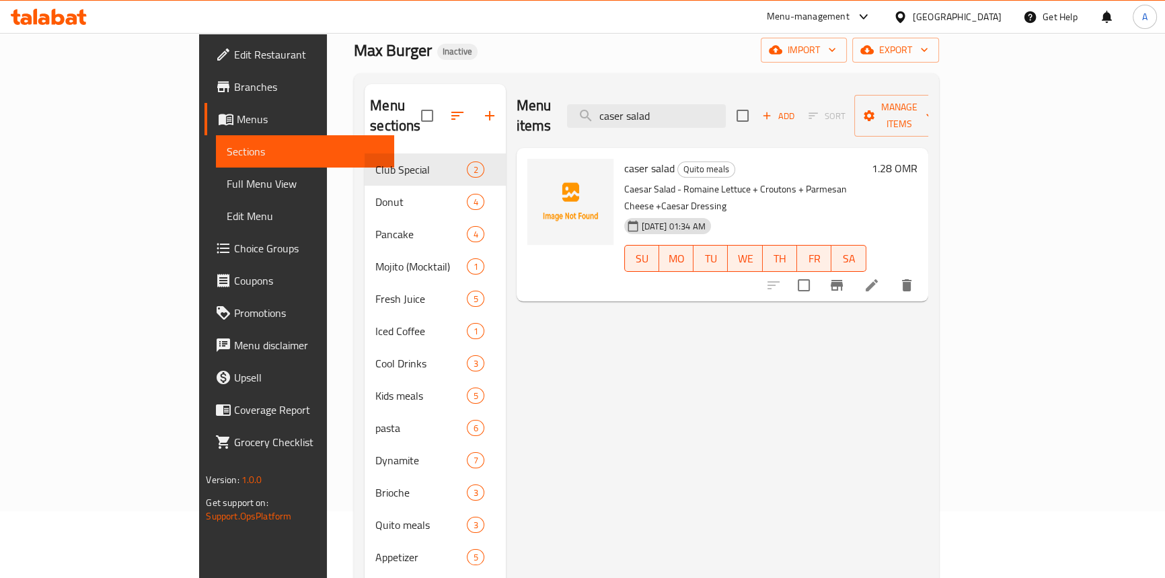
click at [928, 417] on div "Menu items caser salad Add Sort Manage items caser salad Quito meals Caesar Sal…" at bounding box center [717, 395] width 422 height 623
click at [795, 358] on div "Menu items caser salad Add Sort Manage items caser salad Quito meals Caesar Sal…" at bounding box center [717, 395] width 422 height 623
drag, startPoint x: 725, startPoint y: 93, endPoint x: 551, endPoint y: 96, distance: 174.2
click at [551, 96] on div "Menu items caser salad Add Sort Manage items" at bounding box center [721, 116] width 411 height 64
drag, startPoint x: 723, startPoint y: 98, endPoint x: 615, endPoint y: 103, distance: 108.4
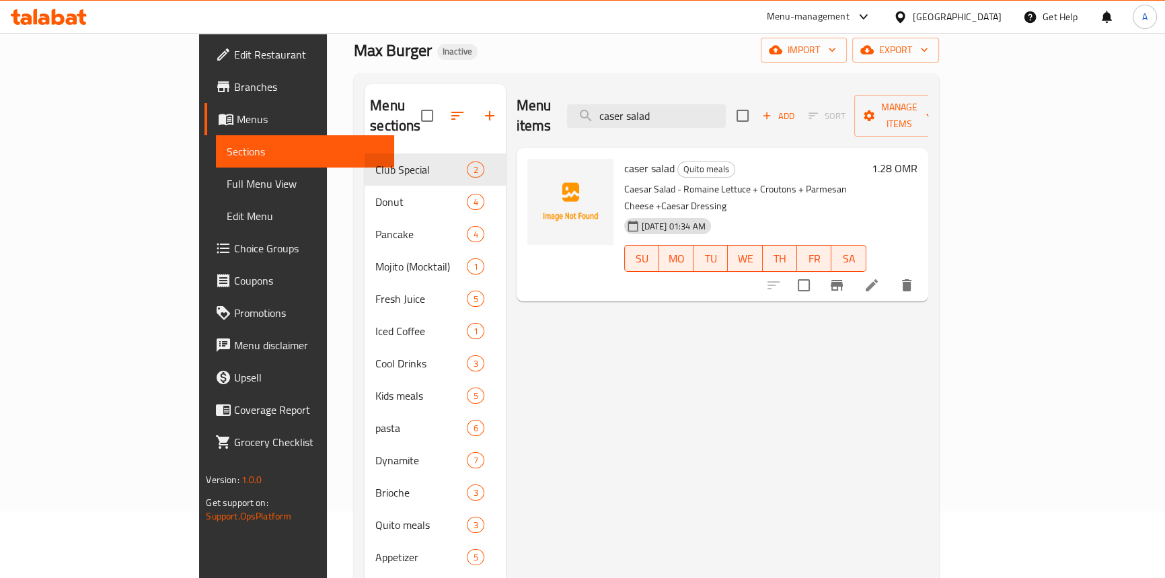
click at [615, 103] on div "Menu items caser salad Add Sort Manage items" at bounding box center [721, 116] width 411 height 64
paste input "Kids Meal Chx/"
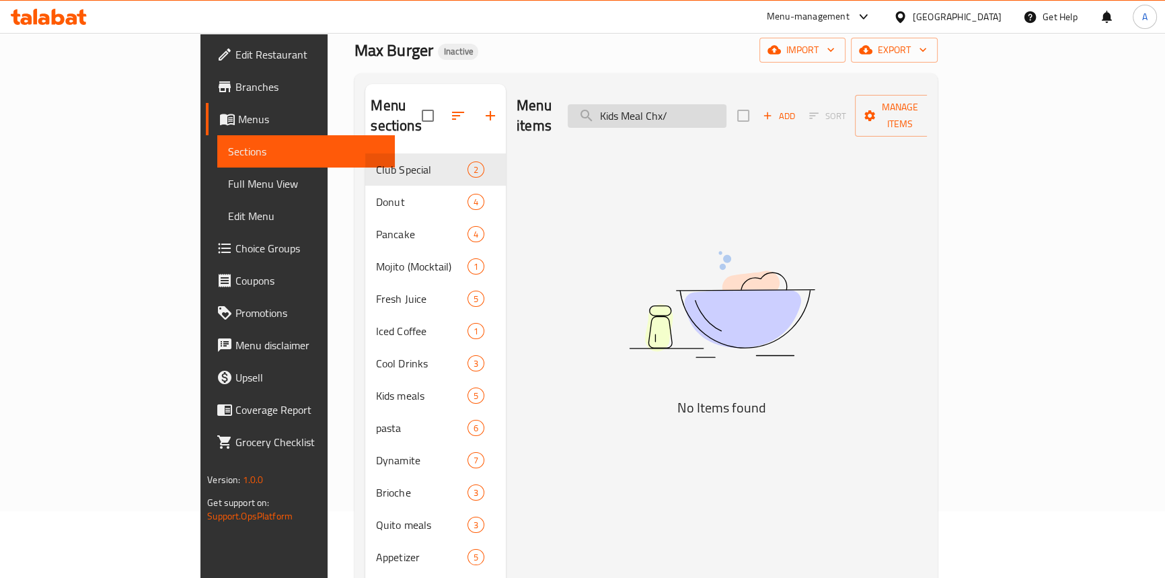
drag, startPoint x: 752, startPoint y: 114, endPoint x: 775, endPoint y: 114, distance: 22.9
click at [726, 114] on input "Kids Meal Chx/" at bounding box center [646, 116] width 159 height 24
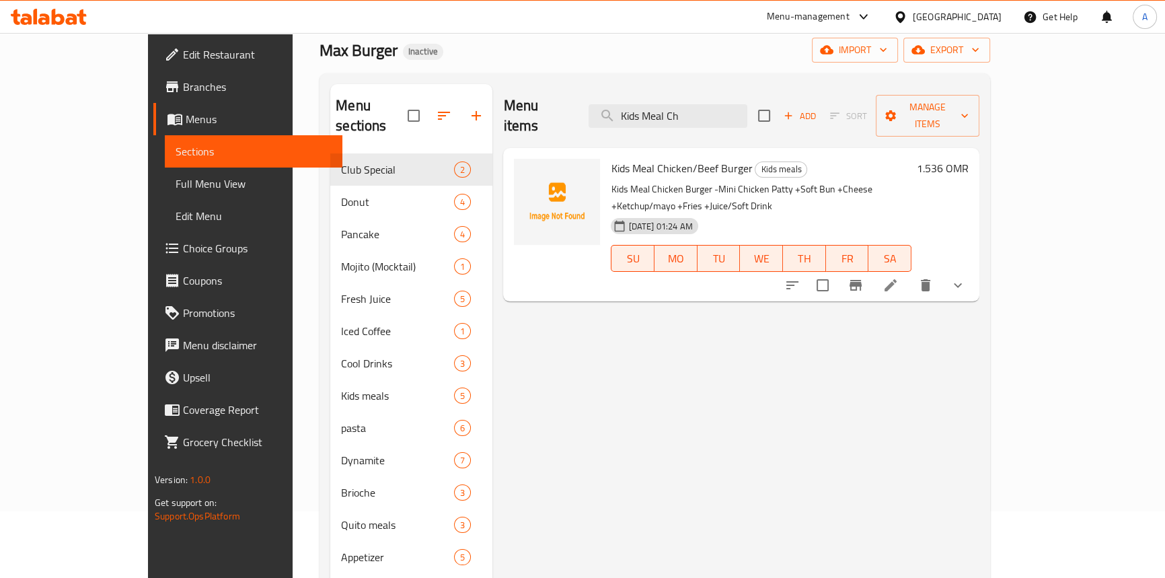
click at [868, 331] on div "Menu items Kids Meal Ch Add Sort Manage items Kids Meal Chicken/Beef Burger Kid…" at bounding box center [735, 395] width 487 height 623
drag, startPoint x: 725, startPoint y: 108, endPoint x: 584, endPoint y: 108, distance: 141.2
click at [584, 108] on div "Menu items Kids Meal Ch Add Sort Manage items" at bounding box center [741, 116] width 476 height 64
click at [672, 108] on input "Kids Meal Ch" at bounding box center [667, 116] width 159 height 24
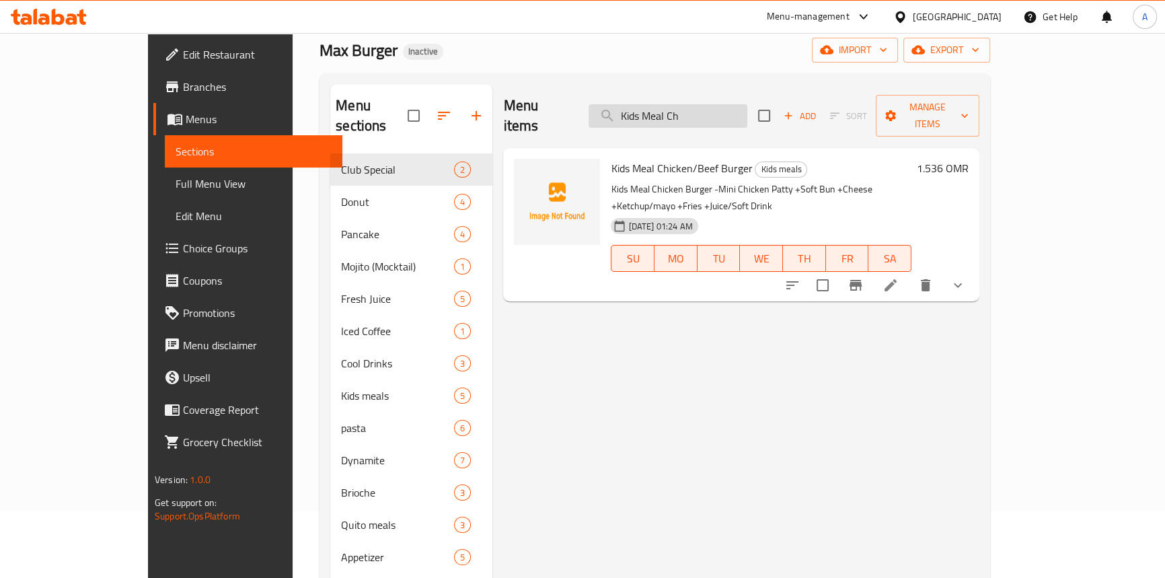
click at [672, 108] on input "Kids Meal Ch" at bounding box center [667, 116] width 159 height 24
paste input "Caesar Salad"
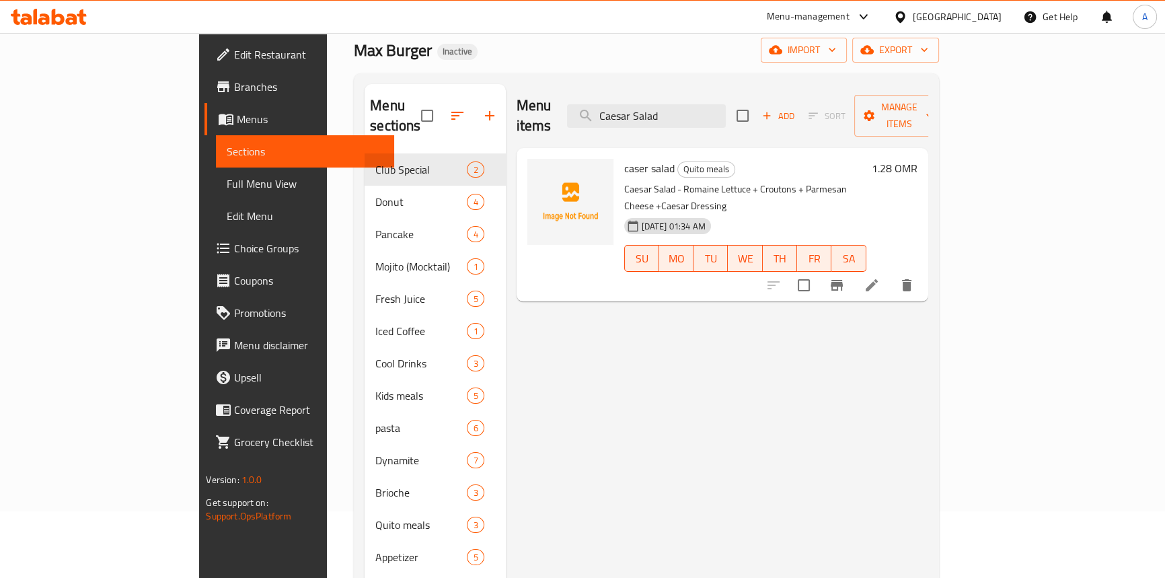
type input "Caesar Salad"
click at [879, 277] on icon at bounding box center [871, 285] width 16 height 16
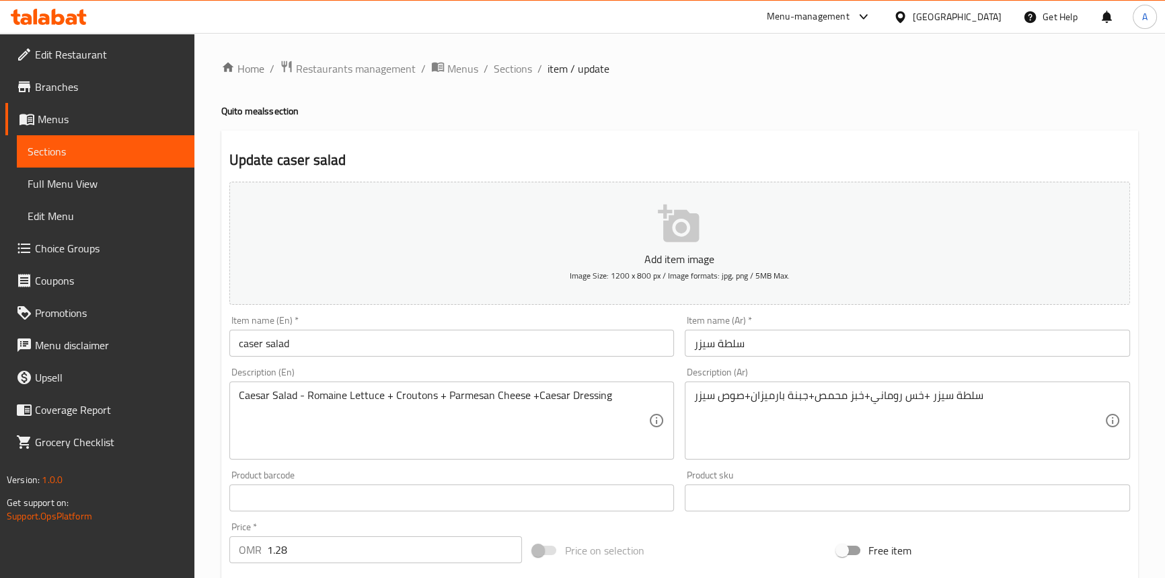
drag, startPoint x: 840, startPoint y: 124, endPoint x: 411, endPoint y: 370, distance: 494.8
click at [840, 124] on div "Home / Restaurants management / Menus / Sections / item / update Quito meals se…" at bounding box center [679, 491] width 916 height 863
drag, startPoint x: 323, startPoint y: 352, endPoint x: 198, endPoint y: 354, distance: 125.1
click at [198, 354] on div "Home / Restaurants management / Menus / Sections / item / update Quito meals se…" at bounding box center [679, 491] width 970 height 917
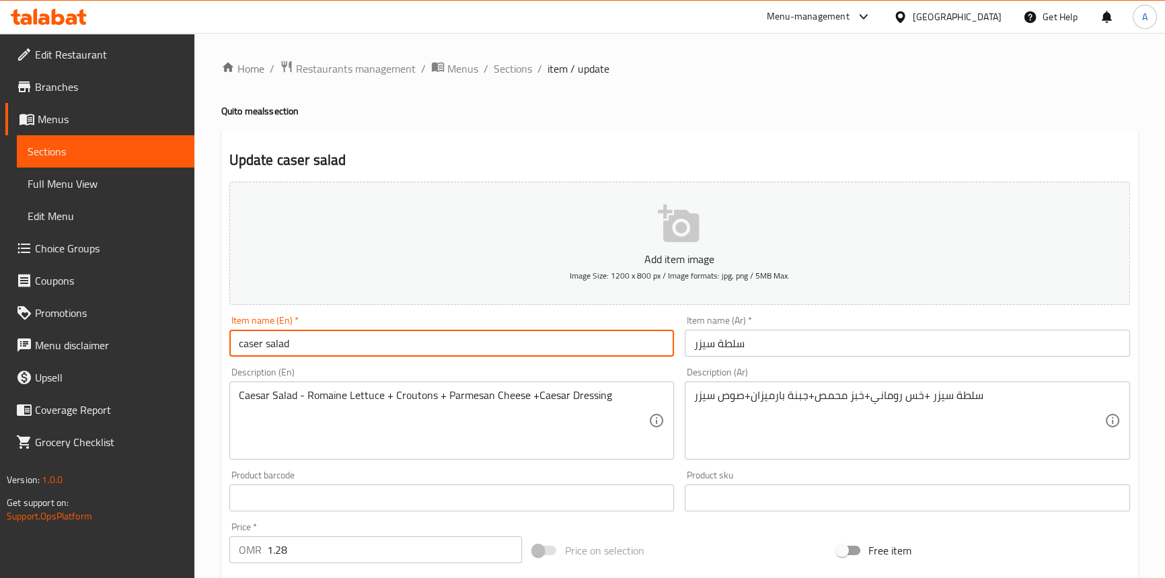
paste input "Caesar S"
type input "Caesar Salad"
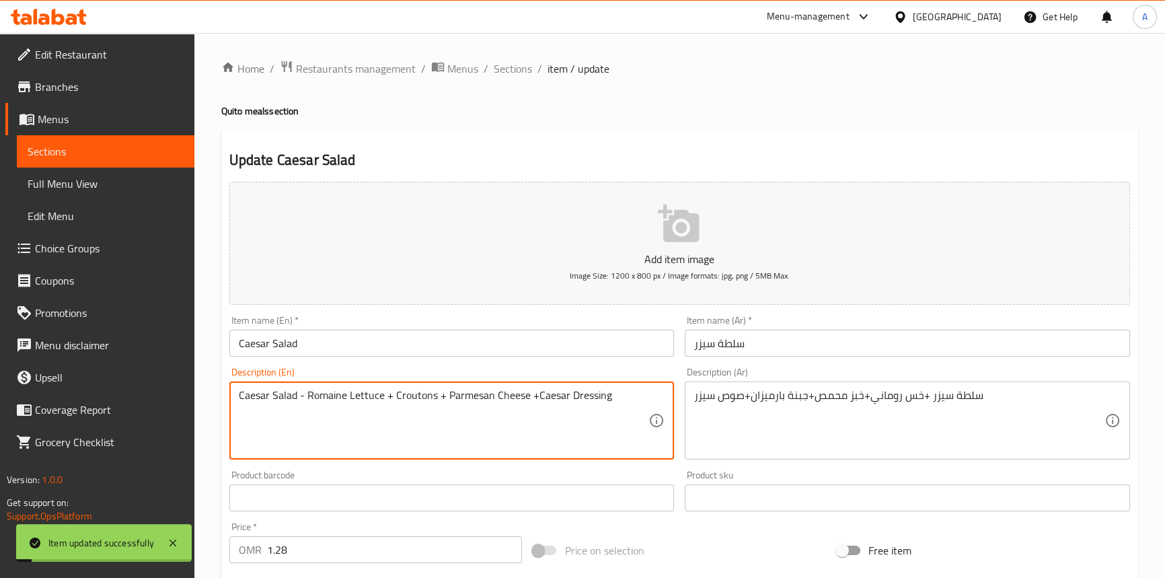
click at [41, 179] on span "Full Menu View" at bounding box center [106, 183] width 156 height 16
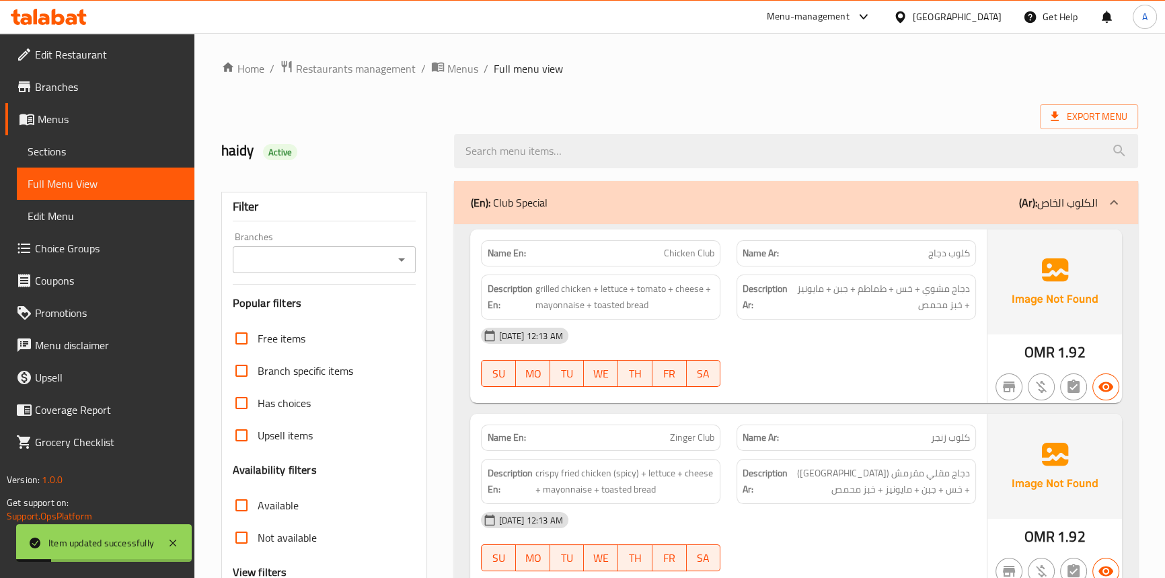
scroll to position [9846, 0]
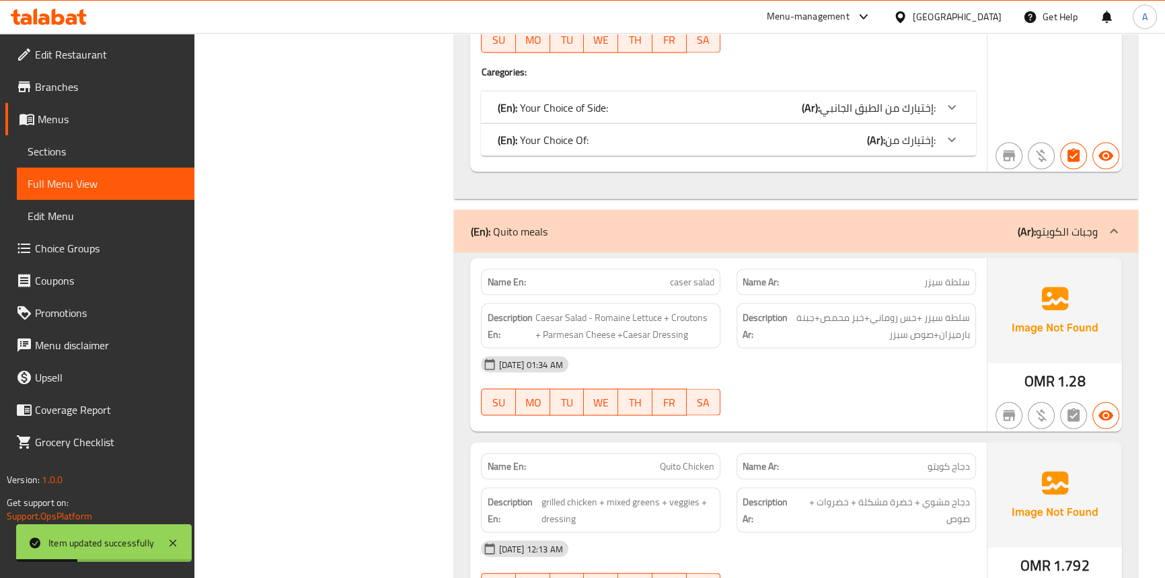
click at [701, 275] on span "caser salad" at bounding box center [692, 282] width 44 height 14
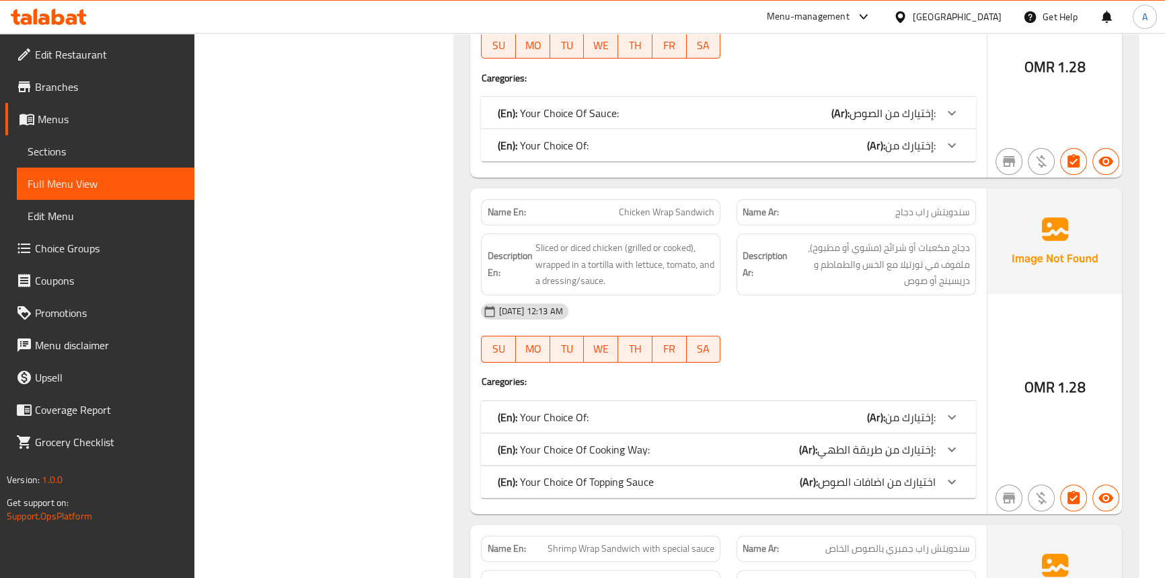
scroll to position [13185, 0]
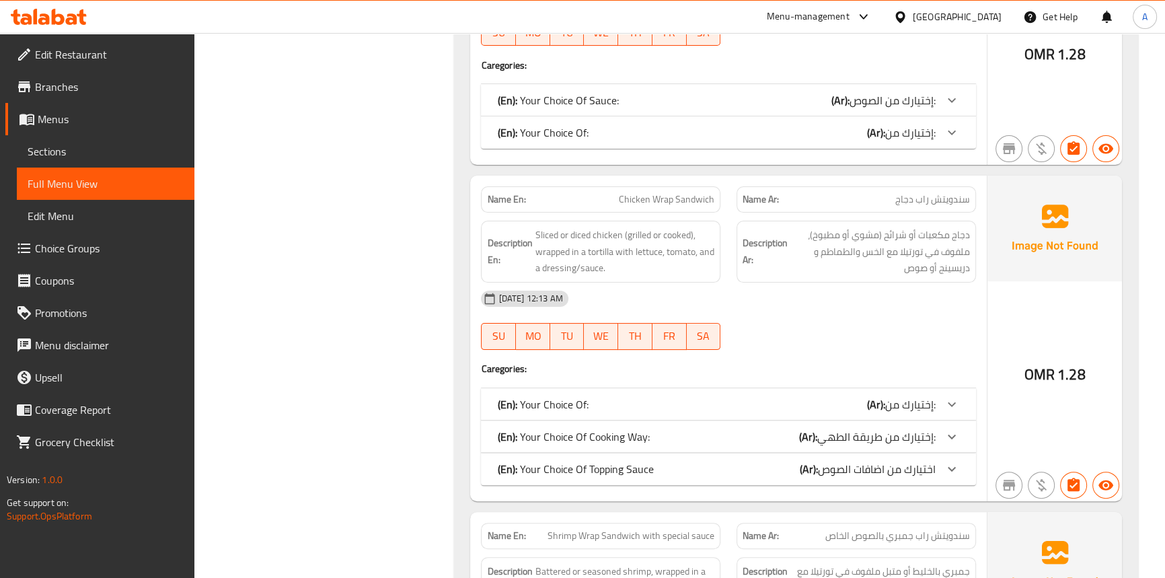
click at [581, 396] on p "(En): Your Choice Of:" at bounding box center [542, 404] width 91 height 16
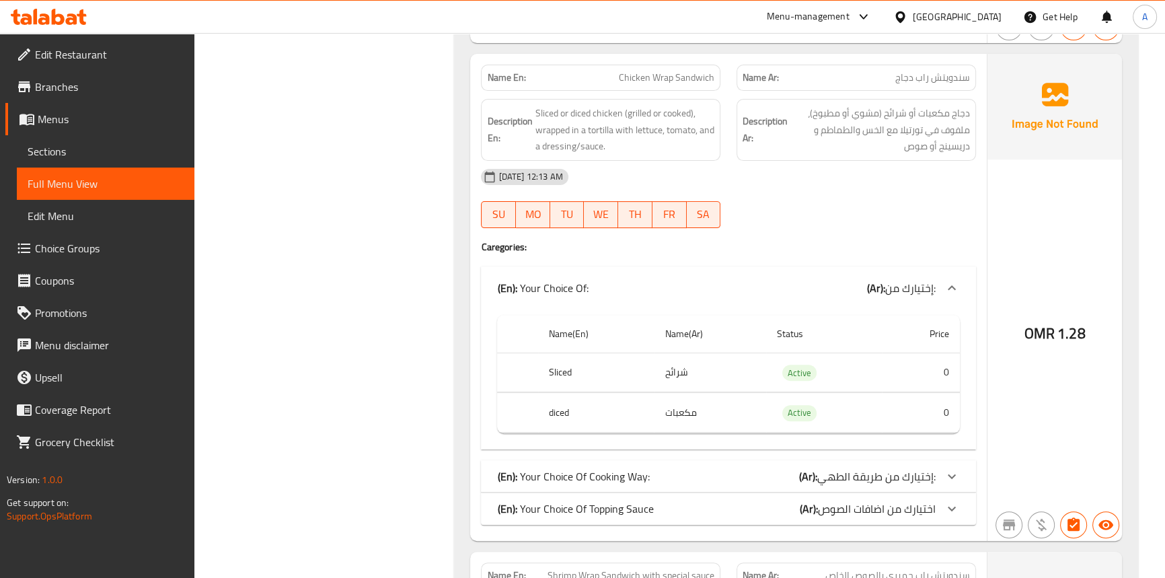
scroll to position [13307, 0]
click at [591, 467] on p "(En): Your Choice Of Cooking Way:" at bounding box center [573, 475] width 152 height 16
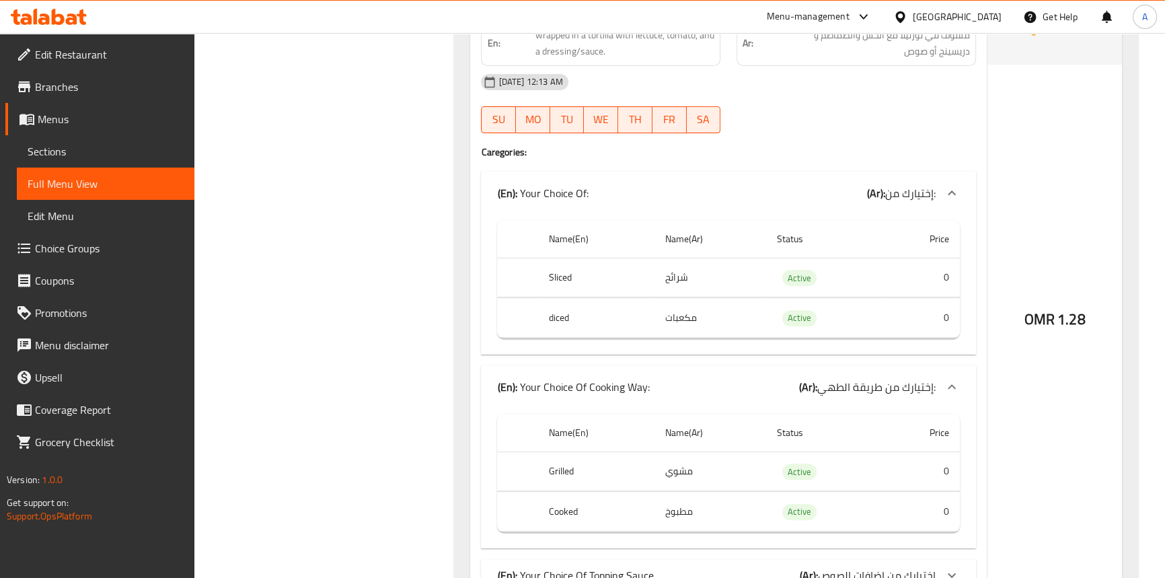
scroll to position [13491, 0]
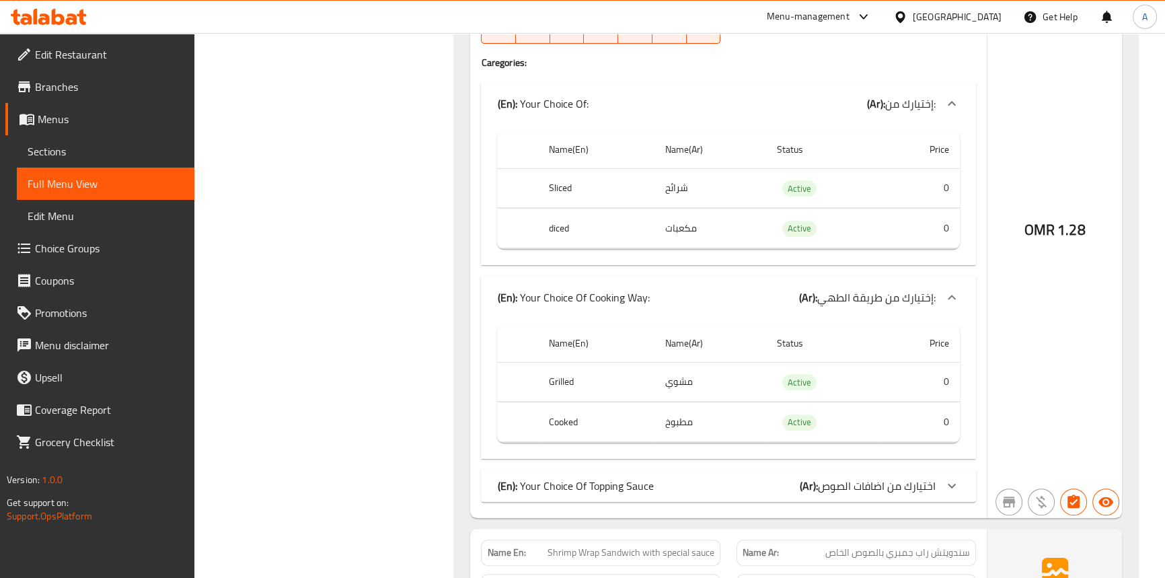
click at [563, 477] on p "(En): Your Choice Of Topping Sauce" at bounding box center [575, 485] width 156 height 16
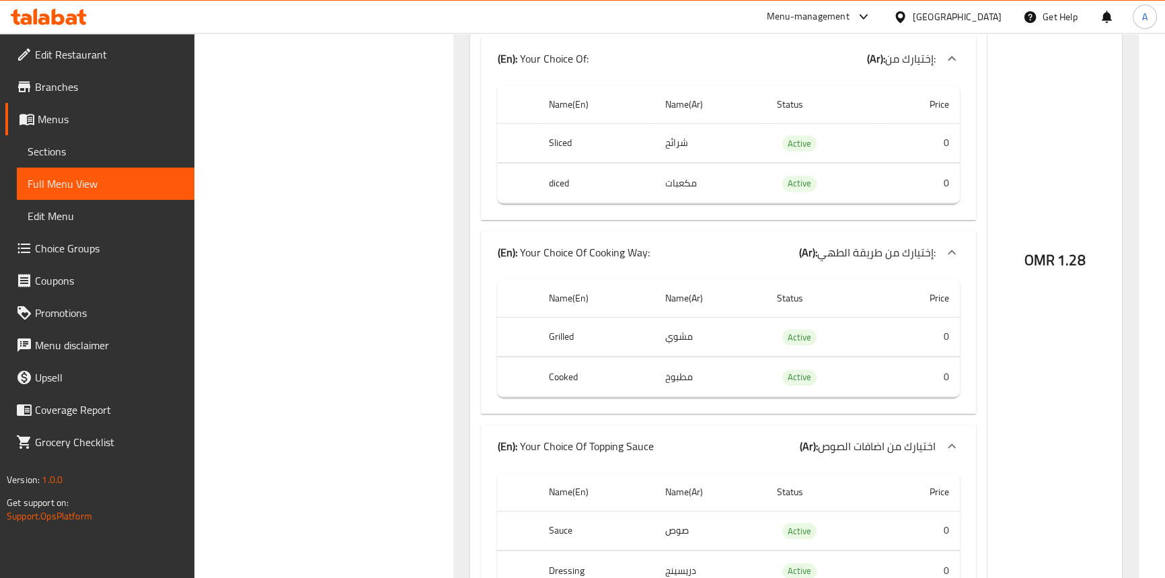
scroll to position [13613, 0]
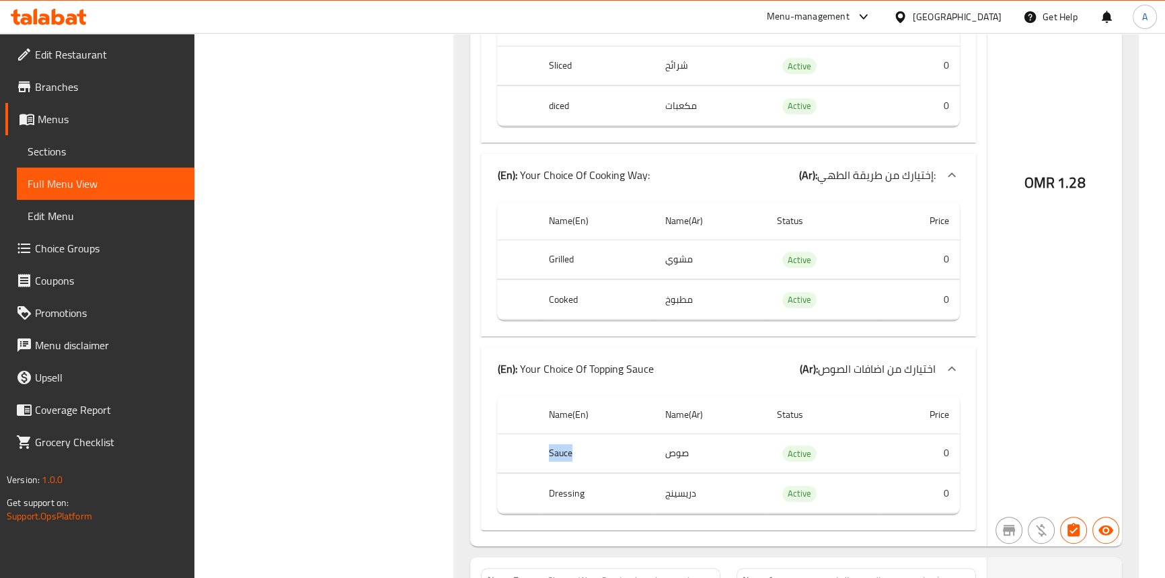
drag, startPoint x: 529, startPoint y: 415, endPoint x: 624, endPoint y: 419, distance: 94.9
click at [643, 433] on tr "Sauce صوص Active 0" at bounding box center [728, 453] width 462 height 40
drag, startPoint x: 537, startPoint y: 452, endPoint x: 622, endPoint y: 448, distance: 85.5
click at [622, 473] on tr "Dressing دريسينج Active 0" at bounding box center [728, 493] width 462 height 40
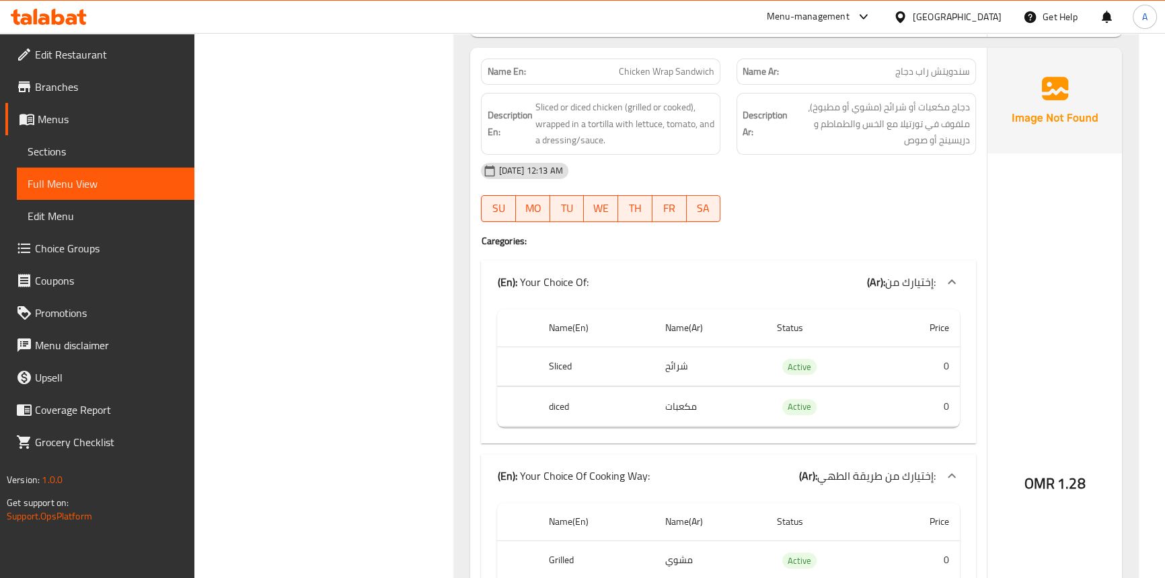
scroll to position [13307, 0]
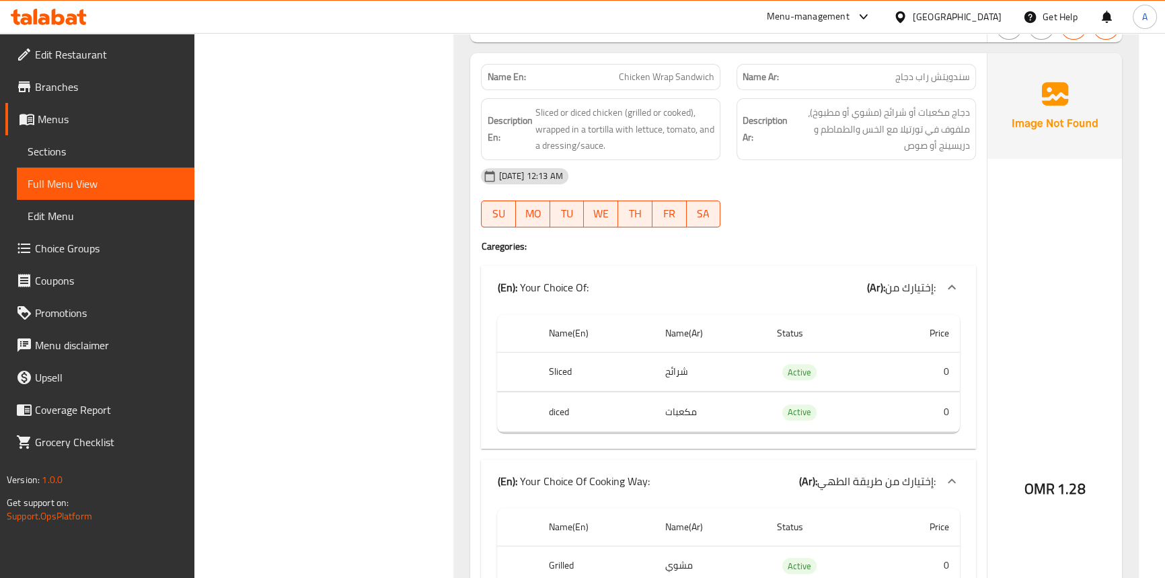
click at [1113, 242] on div "OMR 1.28" at bounding box center [1054, 452] width 134 height 799
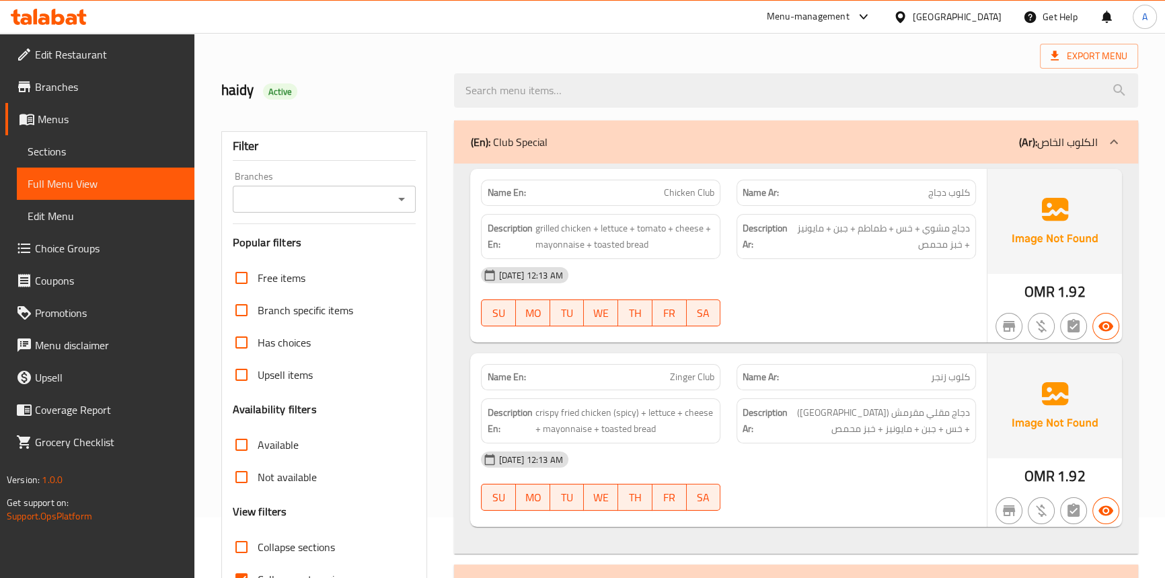
scroll to position [244, 0]
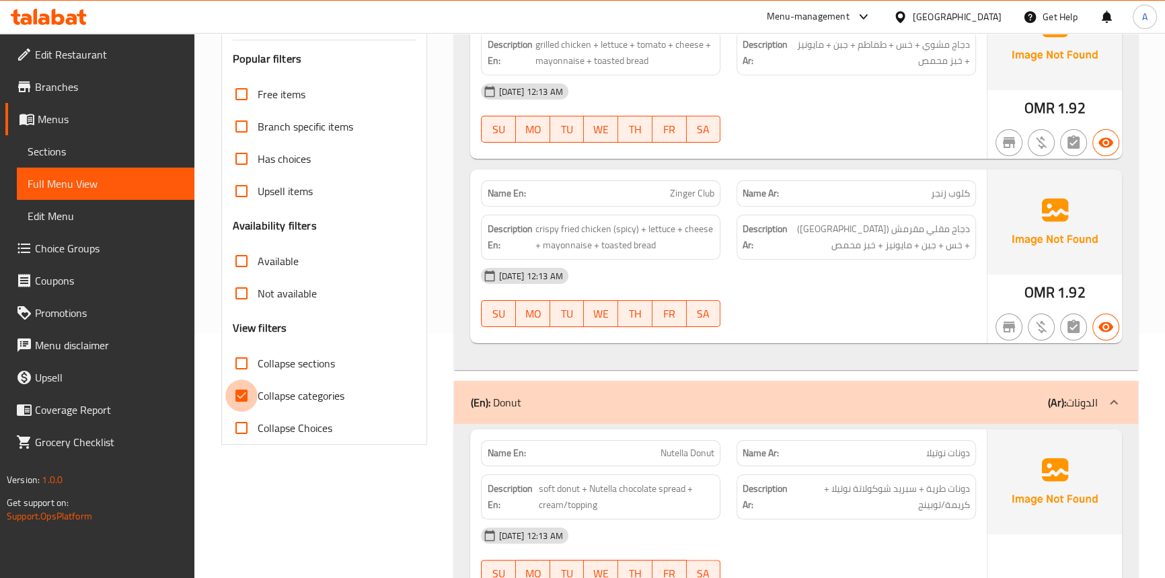
click at [238, 393] on input "Collapse categories" at bounding box center [241, 395] width 32 height 32
checkbox input "false"
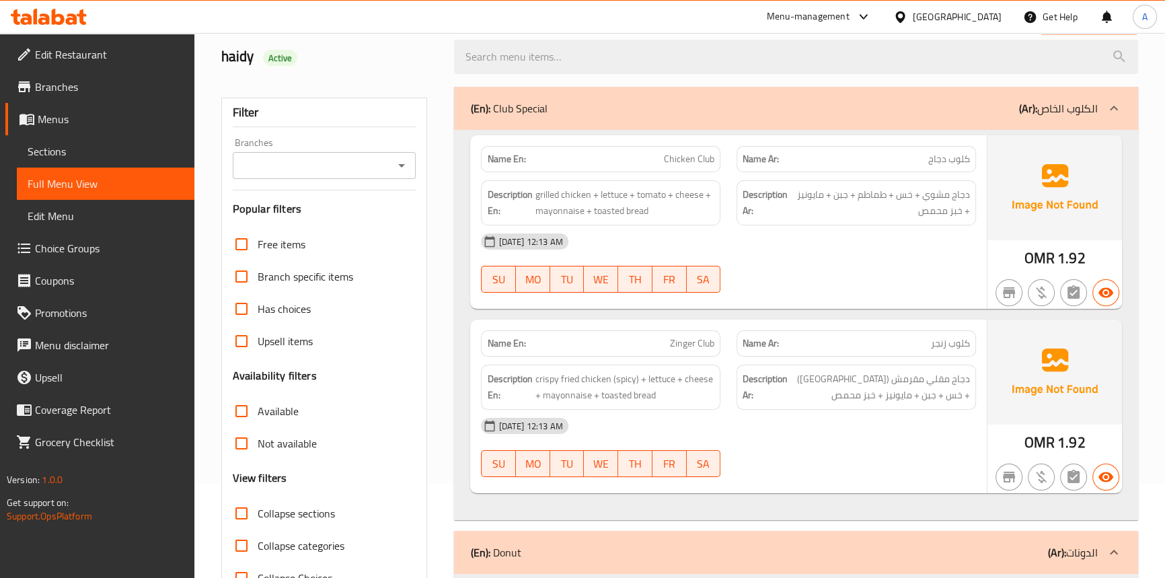
scroll to position [0, 0]
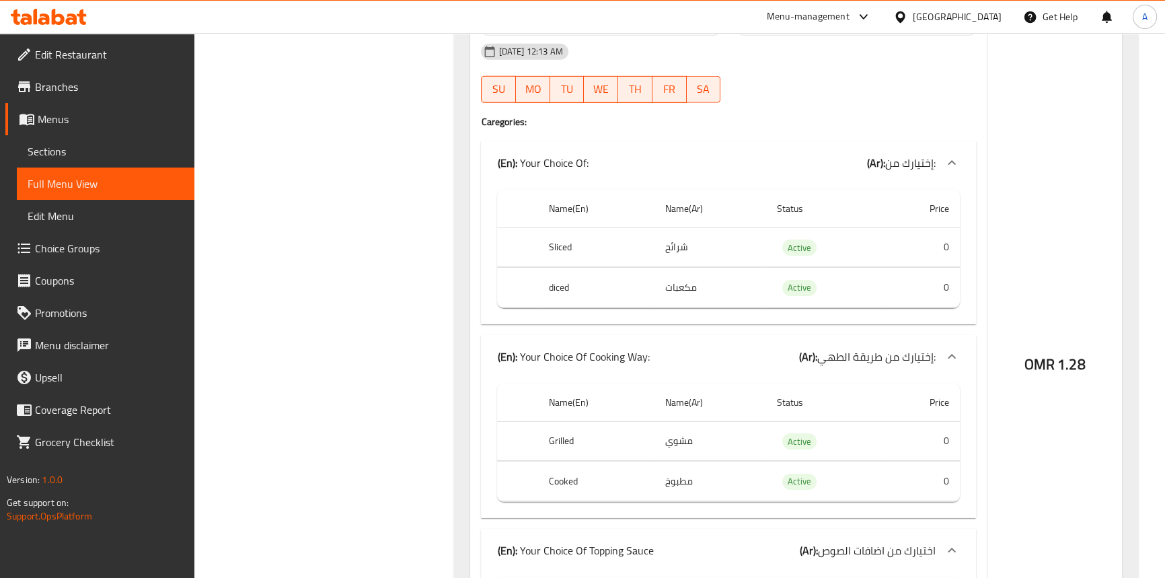
scroll to position [18471, 0]
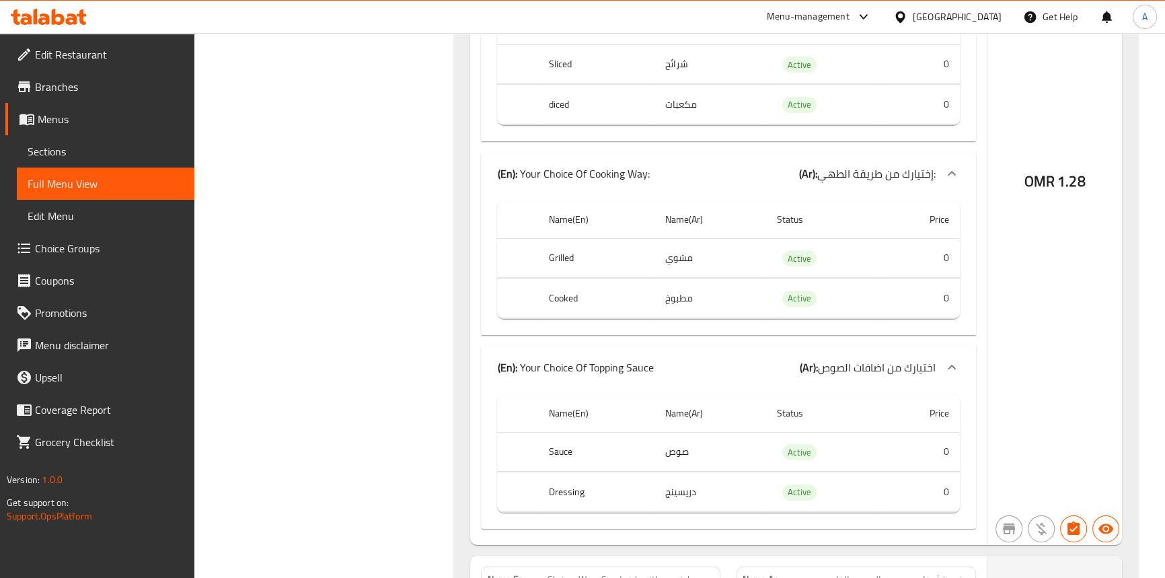
click at [1049, 132] on div "OMR 1.28" at bounding box center [1054, 145] width 134 height 799
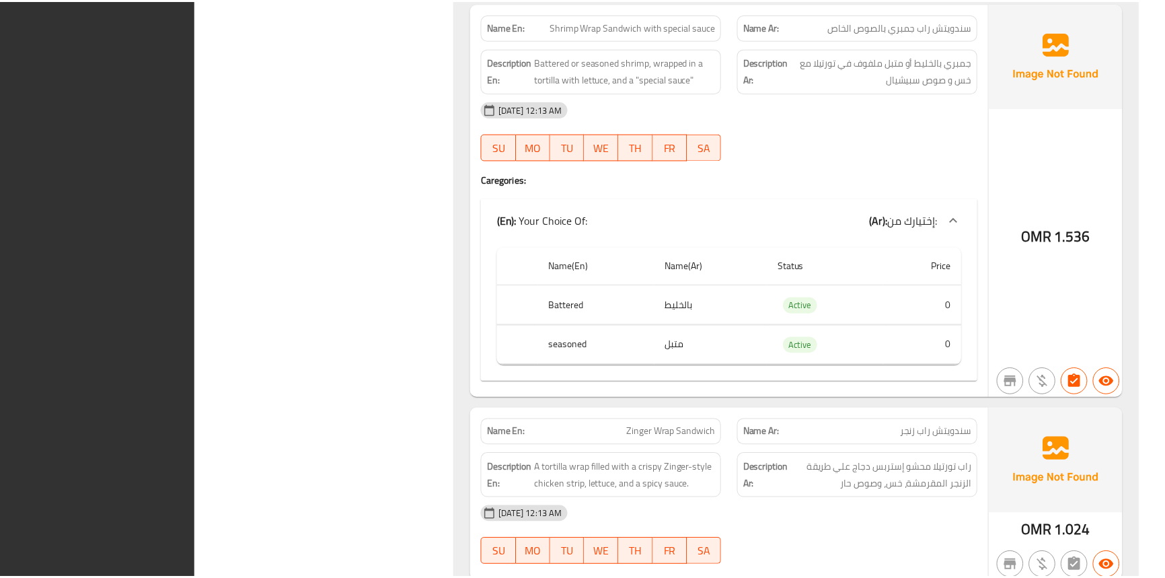
scroll to position [19039, 0]
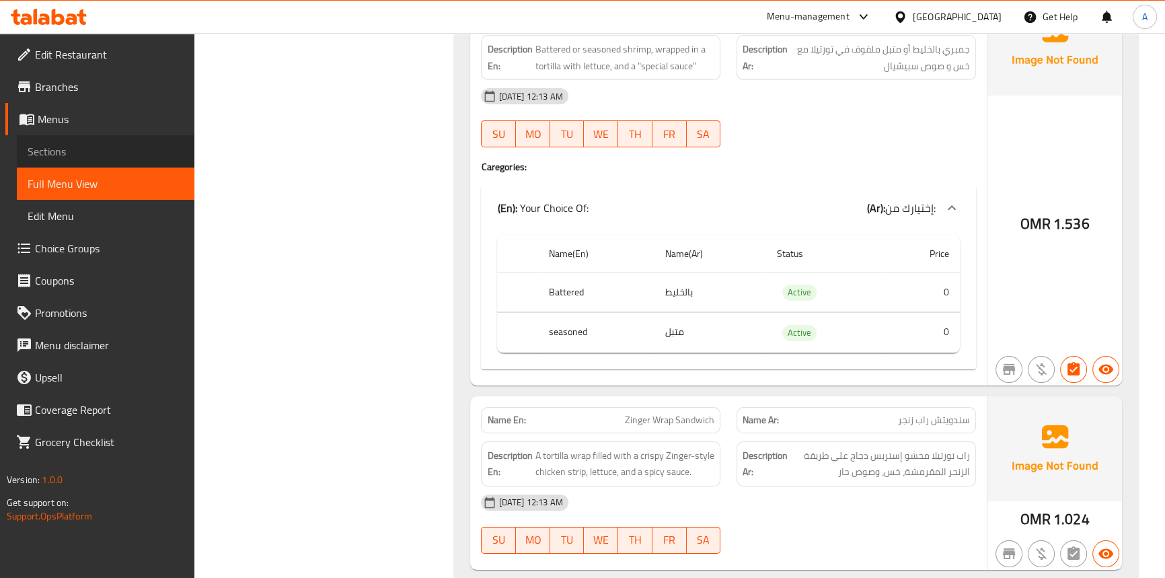
click at [56, 161] on link "Sections" at bounding box center [106, 151] width 178 height 32
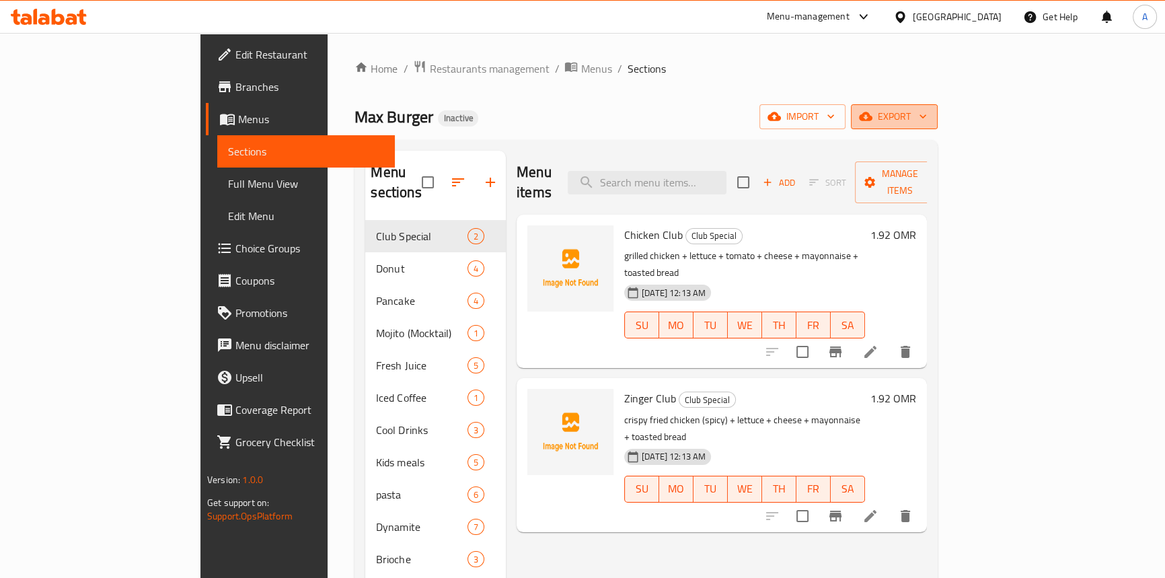
click at [929, 119] on icon "button" at bounding box center [922, 116] width 13 height 13
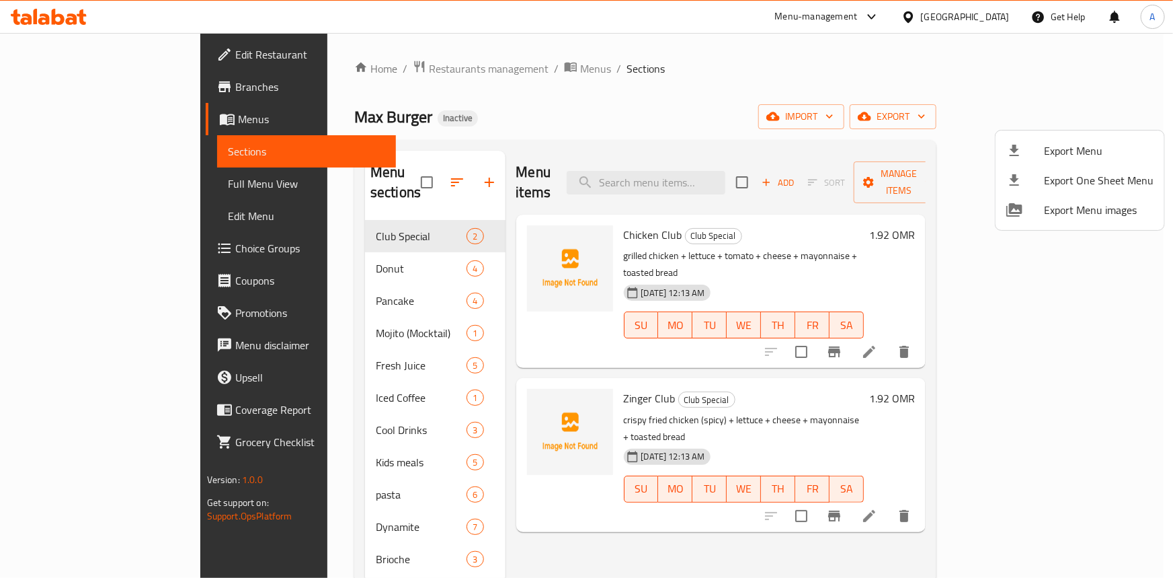
click at [1048, 147] on span "Export Menu" at bounding box center [1099, 151] width 110 height 16
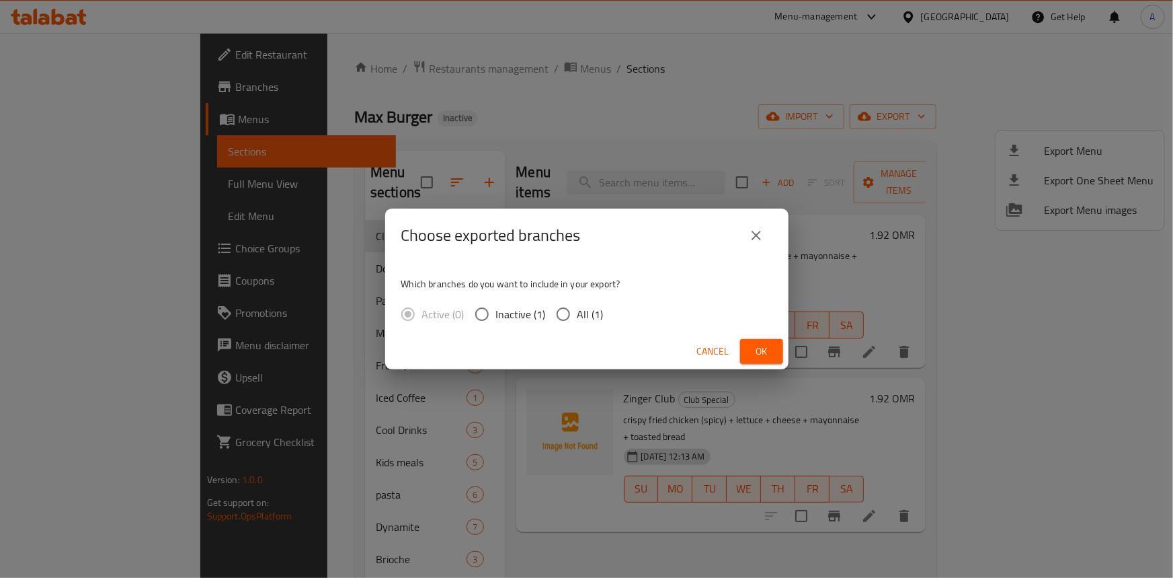
click at [573, 315] on input "All (1)" at bounding box center [563, 314] width 28 height 28
radio input "true"
click at [760, 354] on span "Ok" at bounding box center [762, 351] width 22 height 17
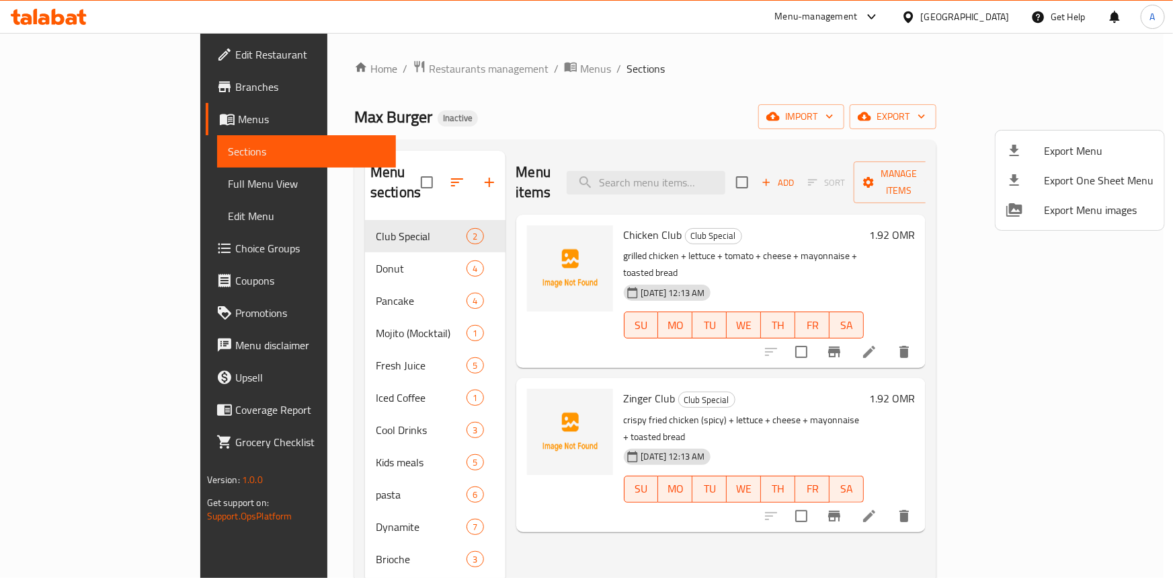
click at [284, 318] on div at bounding box center [586, 289] width 1173 height 578
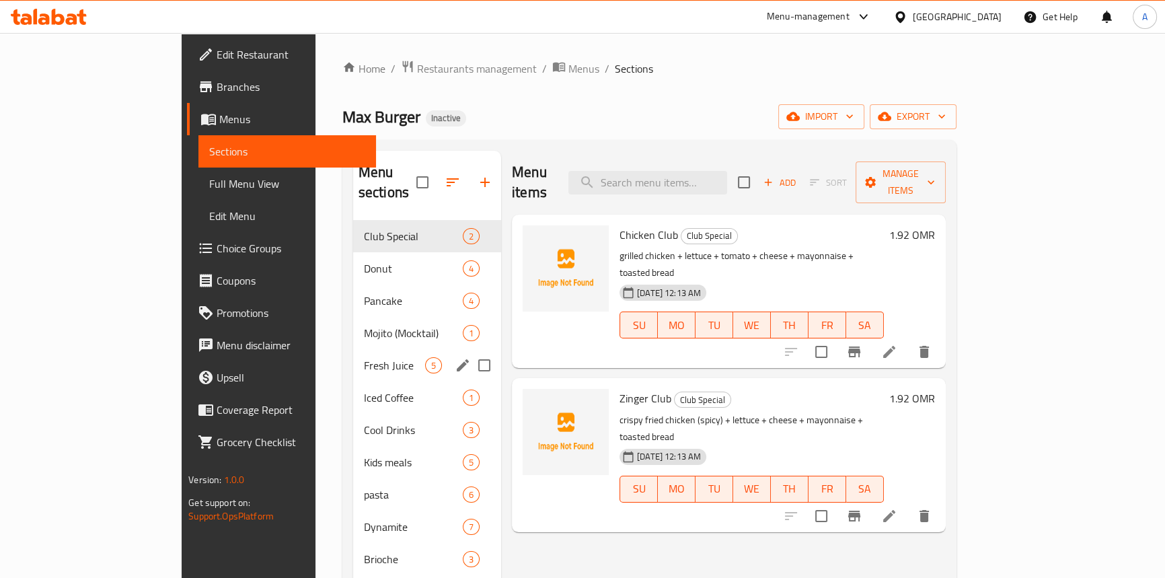
click at [364, 357] on span "Fresh Juice" at bounding box center [394, 365] width 61 height 16
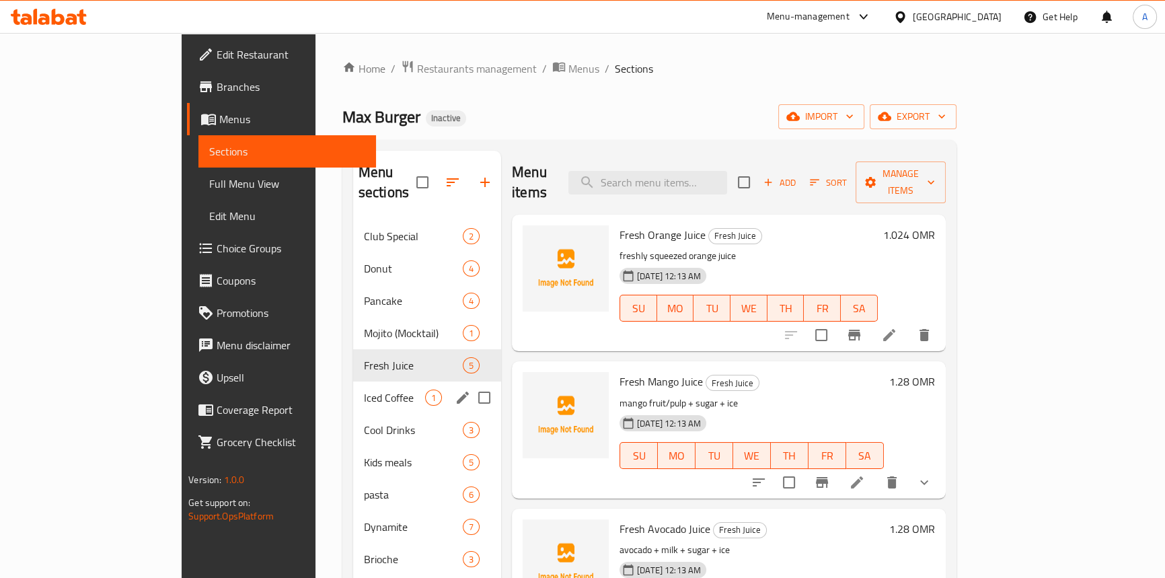
click at [353, 389] on div "Iced Coffee 1" at bounding box center [427, 397] width 148 height 32
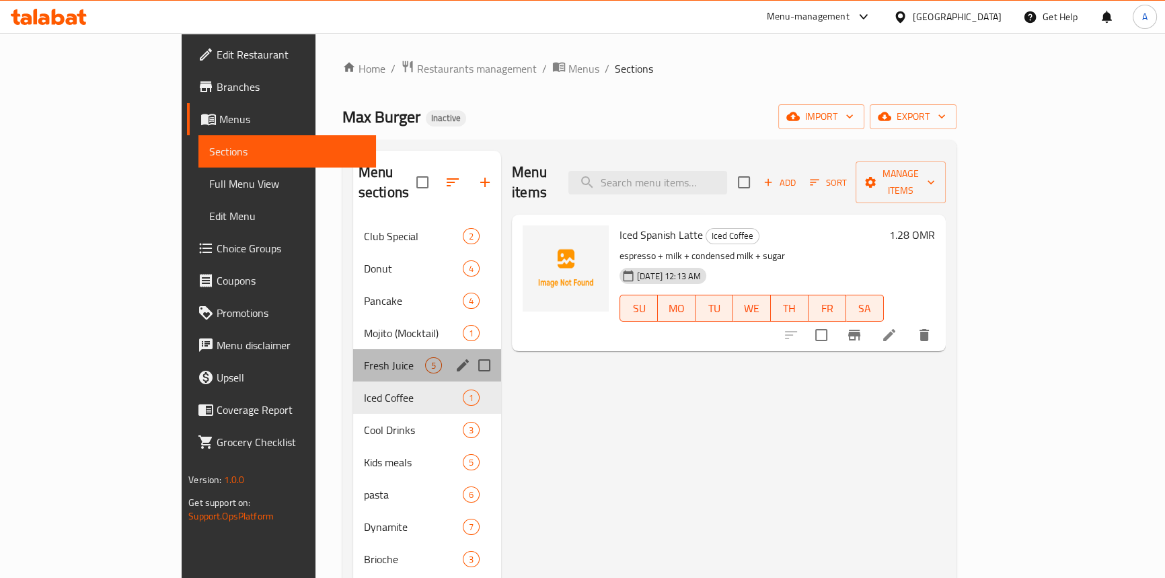
click at [353, 349] on div "Fresh Juice 5" at bounding box center [427, 365] width 148 height 32
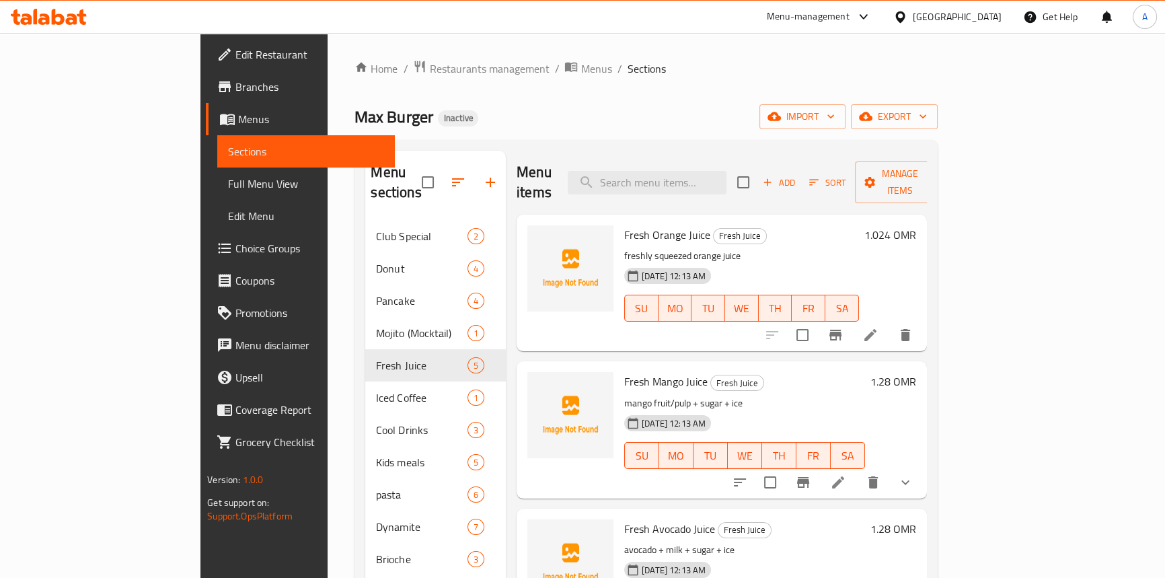
click at [672, 85] on div "Home / Restaurants management / Menus / Sections Max Burger Inactive import exp…" at bounding box center [645, 422] width 582 height 725
click at [986, 15] on div "Oman" at bounding box center [956, 16] width 89 height 15
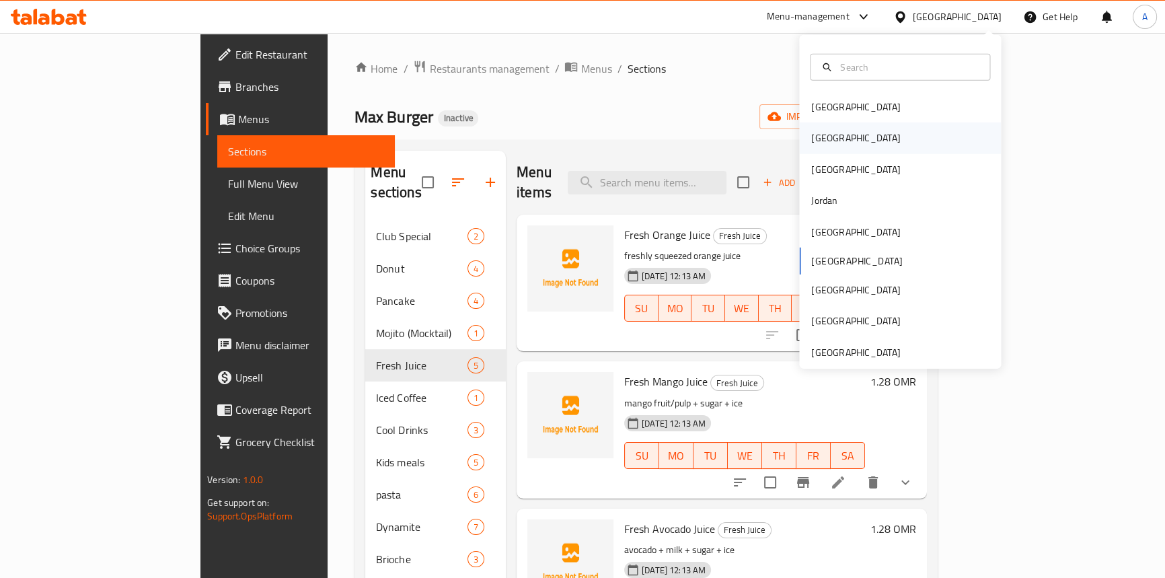
click at [855, 126] on div "[GEOGRAPHIC_DATA]" at bounding box center [900, 137] width 202 height 31
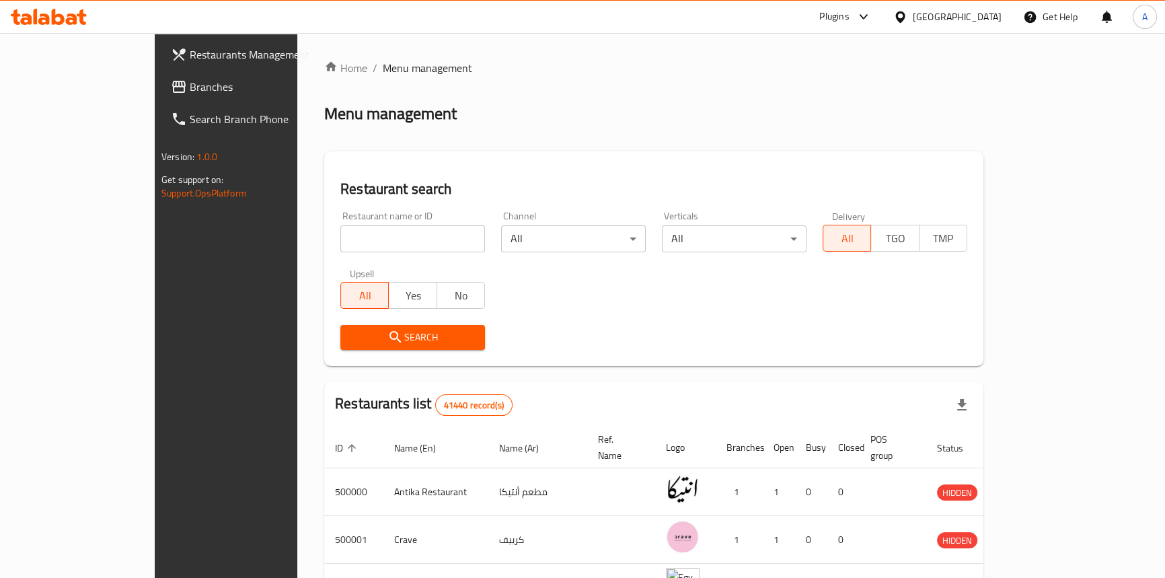
drag, startPoint x: 654, startPoint y: 131, endPoint x: 65, endPoint y: 128, distance: 588.3
click at [639, 131] on div "Home / Menu management Menu management Restaurant search Restaurant name or ID …" at bounding box center [653, 493] width 659 height 866
drag, startPoint x: 55, startPoint y: 86, endPoint x: 246, endPoint y: 13, distance: 204.3
click at [190, 86] on span "Branches" at bounding box center [264, 87] width 149 height 16
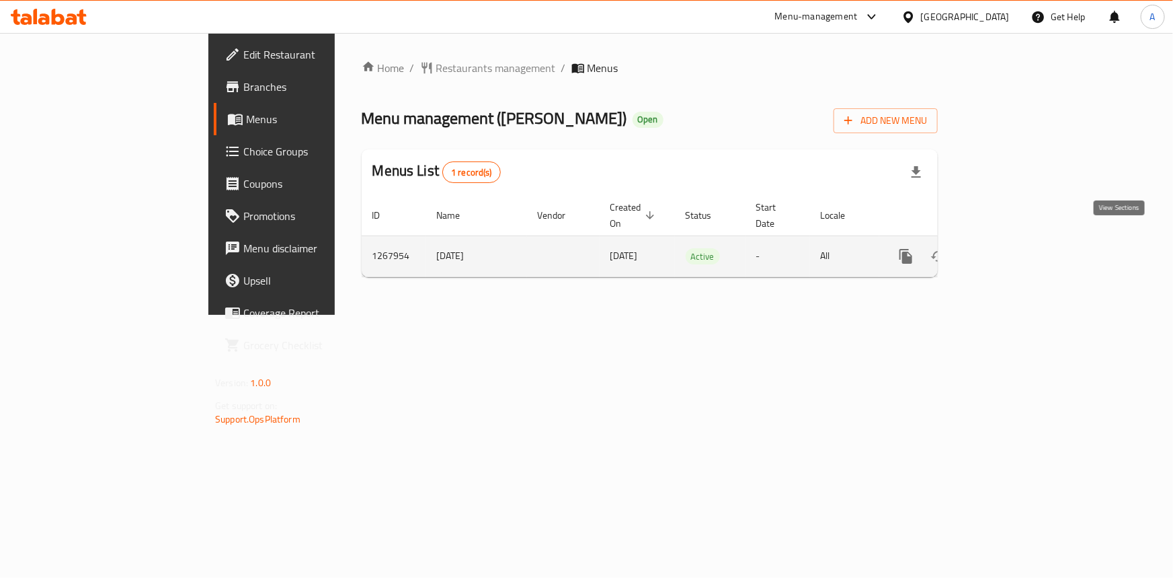
click at [1011, 248] on icon "enhanced table" at bounding box center [1003, 256] width 16 height 16
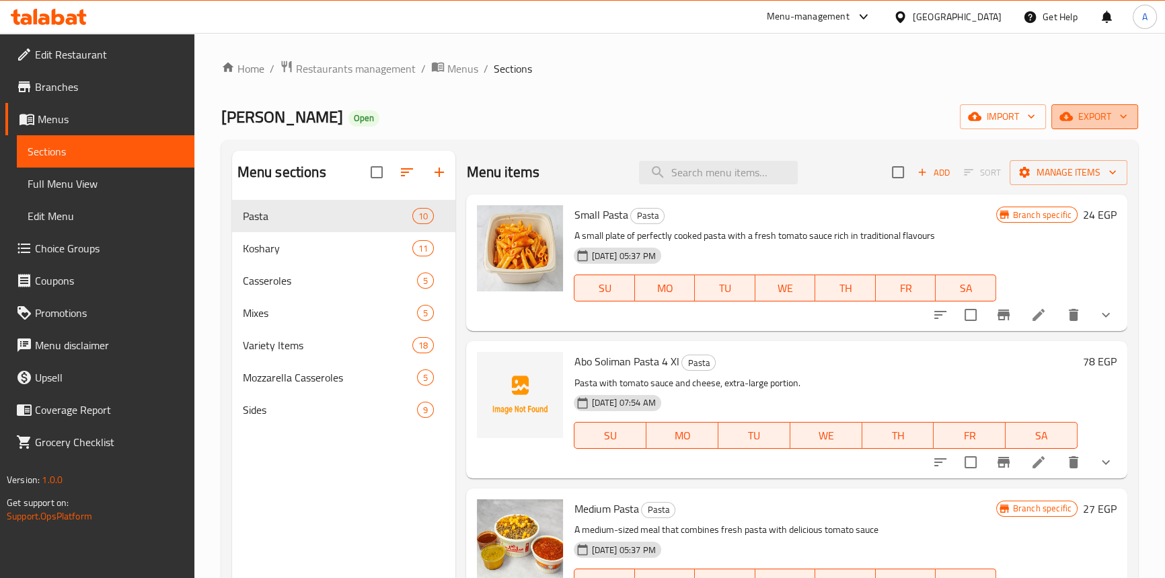
click at [1101, 114] on span "export" at bounding box center [1094, 116] width 65 height 17
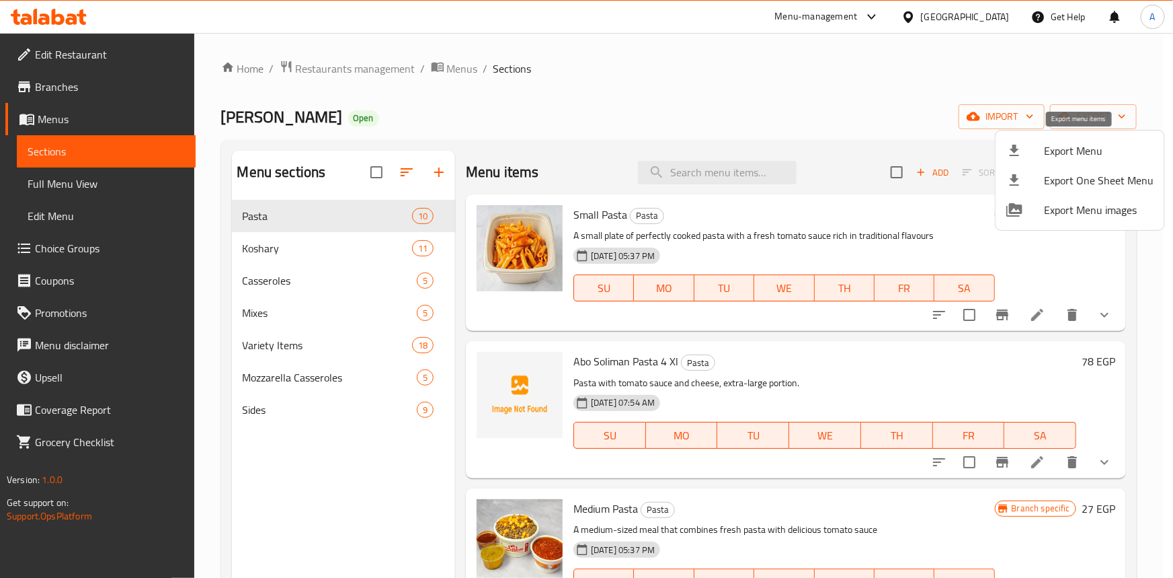
click at [1061, 144] on span "Export Menu" at bounding box center [1099, 151] width 110 height 16
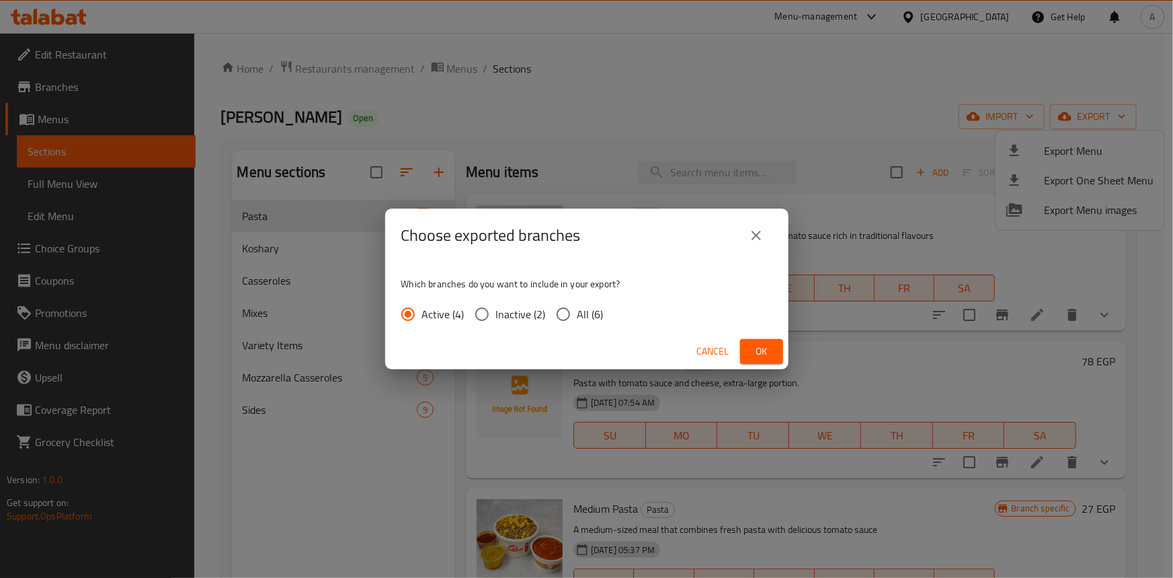
click at [571, 302] on input "All (6)" at bounding box center [563, 314] width 28 height 28
radio input "true"
drag, startPoint x: 754, startPoint y: 340, endPoint x: 734, endPoint y: 282, distance: 60.8
click at [755, 340] on button "Ok" at bounding box center [761, 351] width 43 height 25
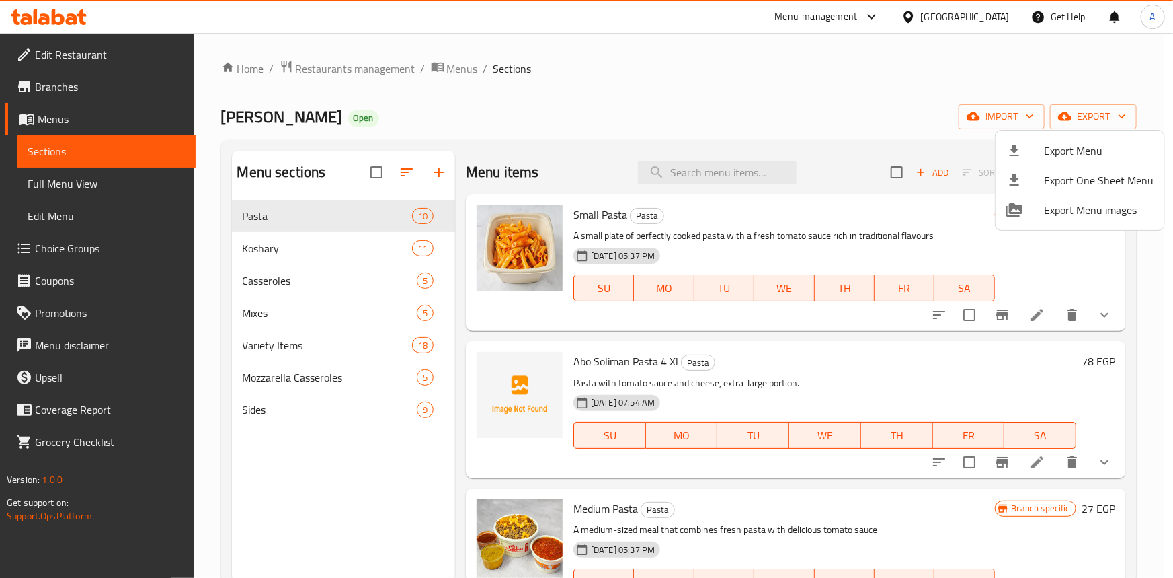
drag, startPoint x: 678, startPoint y: 48, endPoint x: 467, endPoint y: 95, distance: 216.2
click at [677, 54] on div at bounding box center [586, 289] width 1173 height 578
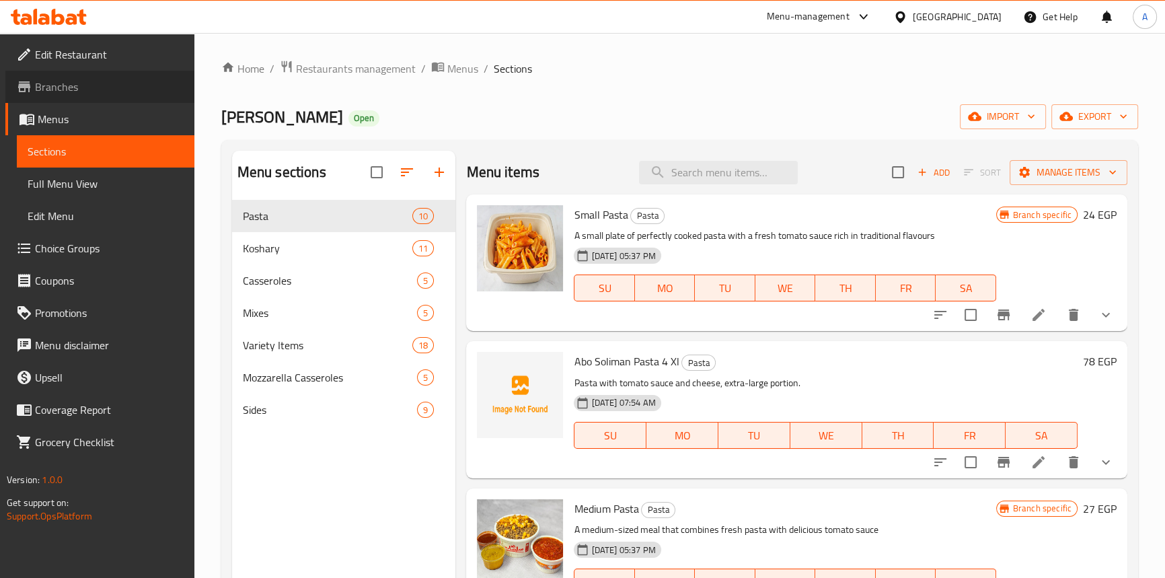
drag, startPoint x: 75, startPoint y: 83, endPoint x: 82, endPoint y: 89, distance: 9.0
click at [75, 84] on span "Branches" at bounding box center [109, 87] width 149 height 16
